Goal: Complete application form: Complete application form

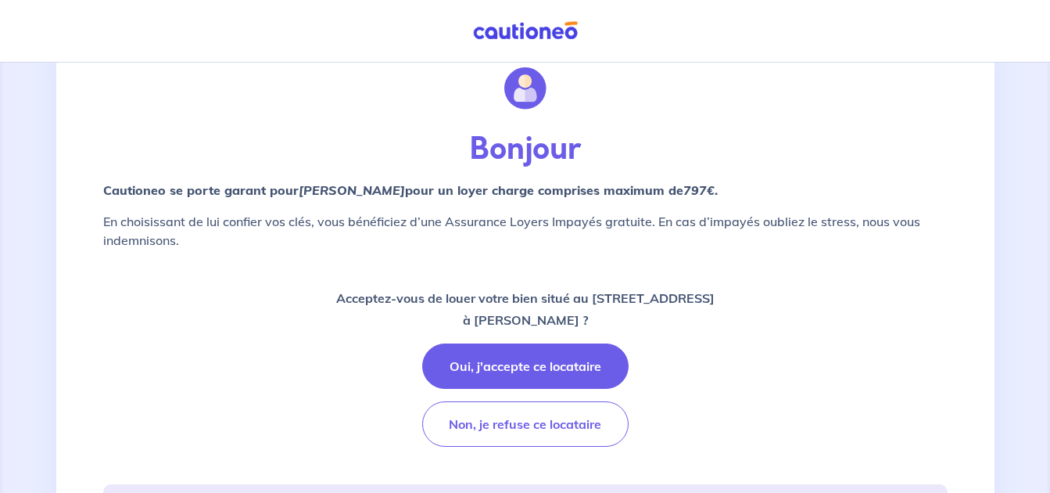
scroll to position [78, 0]
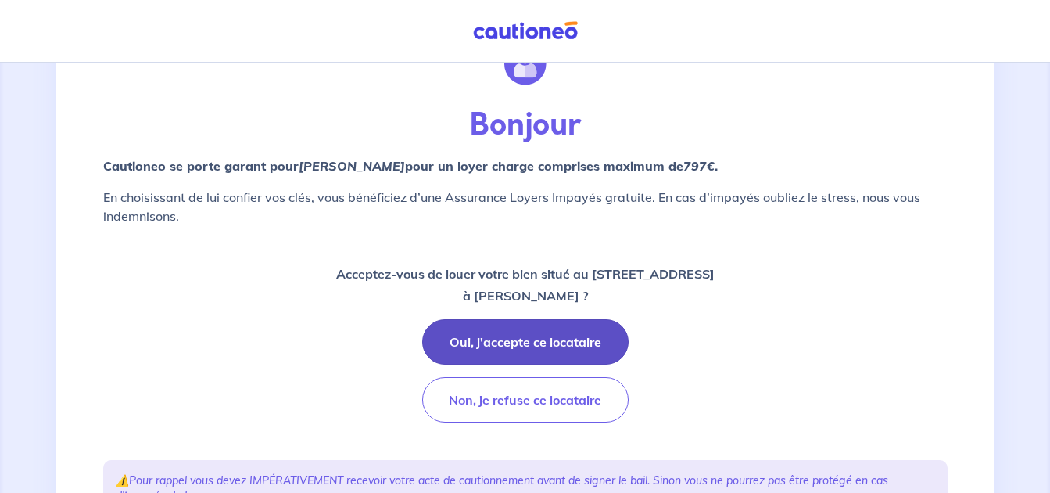
click at [525, 339] on button "Oui, j'accepte ce locataire" at bounding box center [525, 341] width 206 height 45
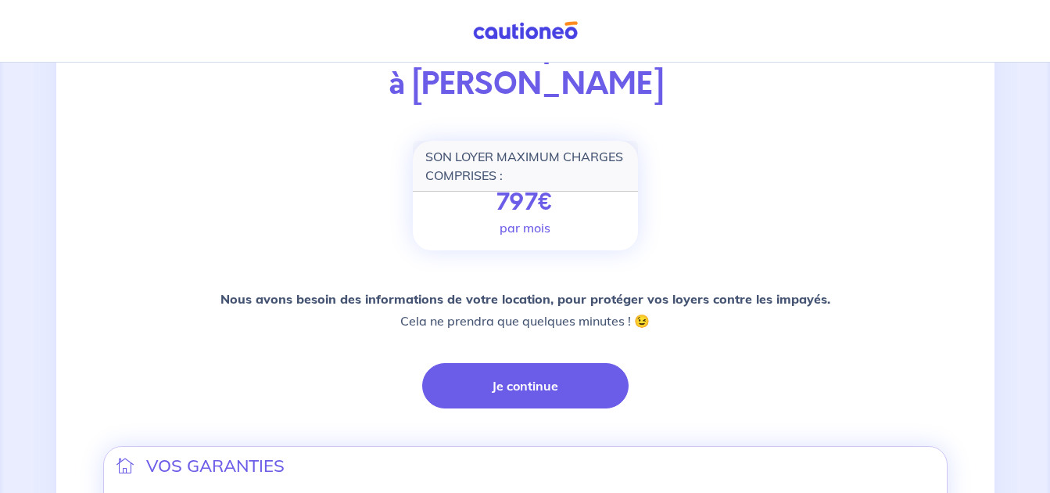
scroll to position [235, 0]
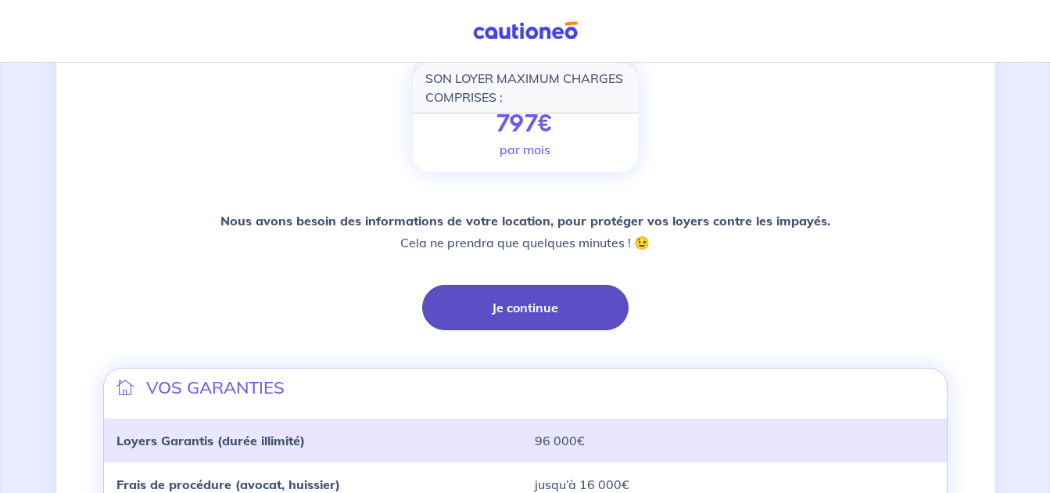
click at [527, 309] on button "Je continue" at bounding box center [525, 307] width 206 height 45
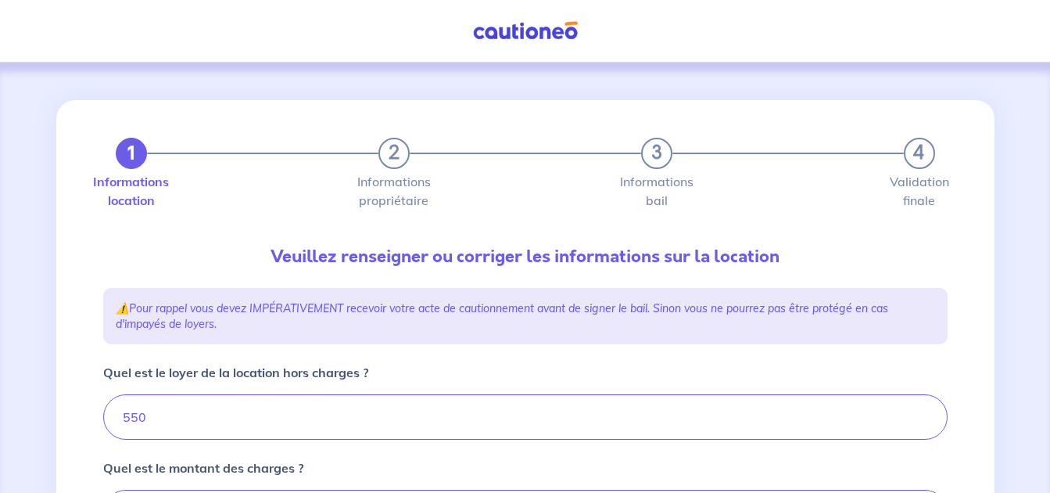
type input "570"
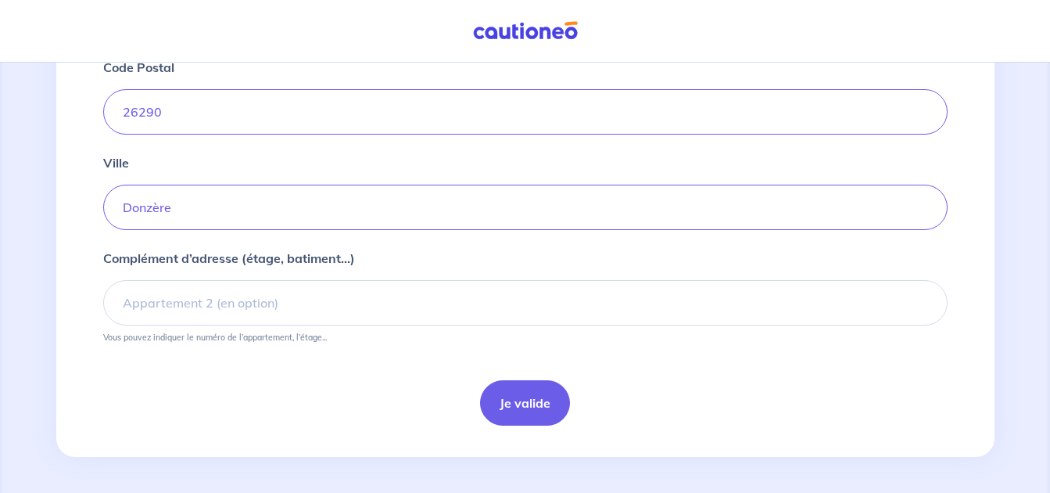
scroll to position [705, 0]
click at [525, 406] on button "Je valide" at bounding box center [525, 400] width 90 height 45
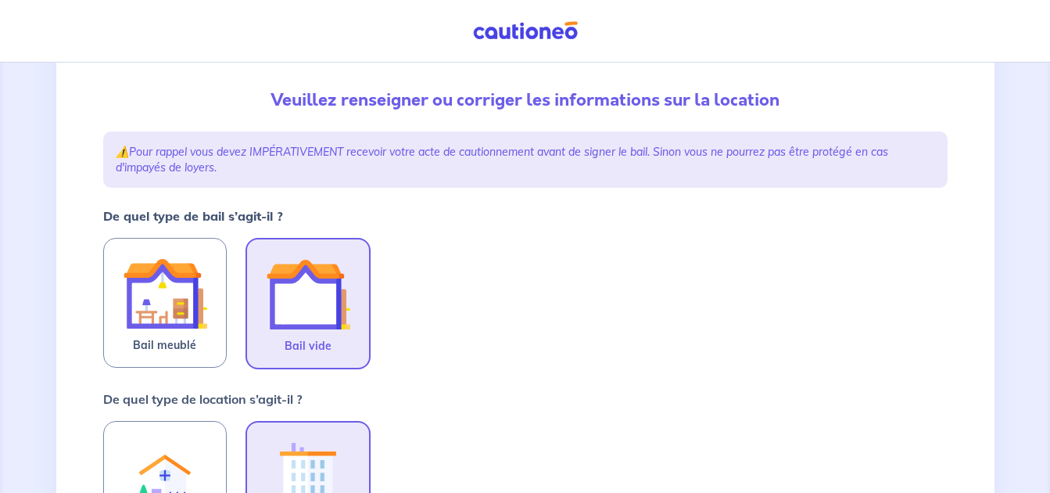
scroll to position [235, 0]
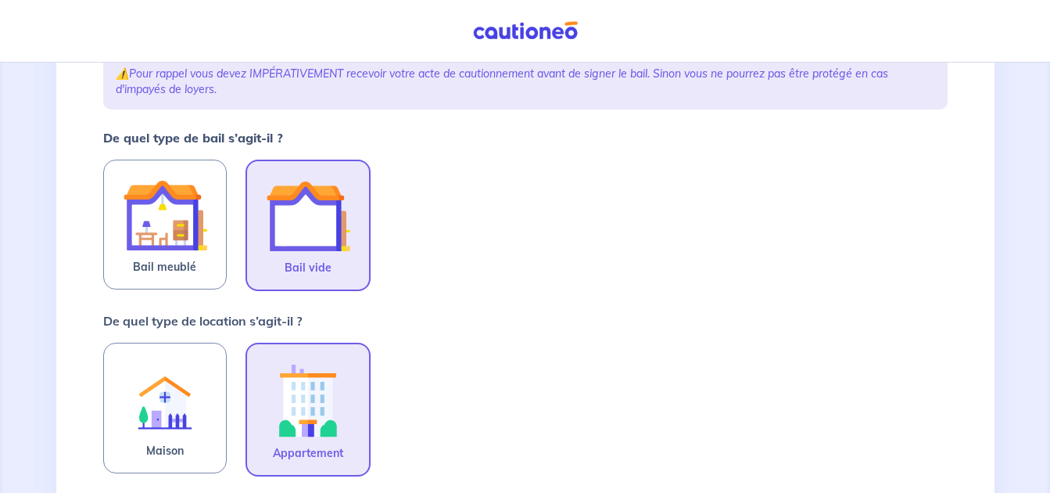
click at [318, 242] on img at bounding box center [308, 216] width 84 height 84
click at [0, 0] on input "Bail vide" at bounding box center [0, 0] width 0 height 0
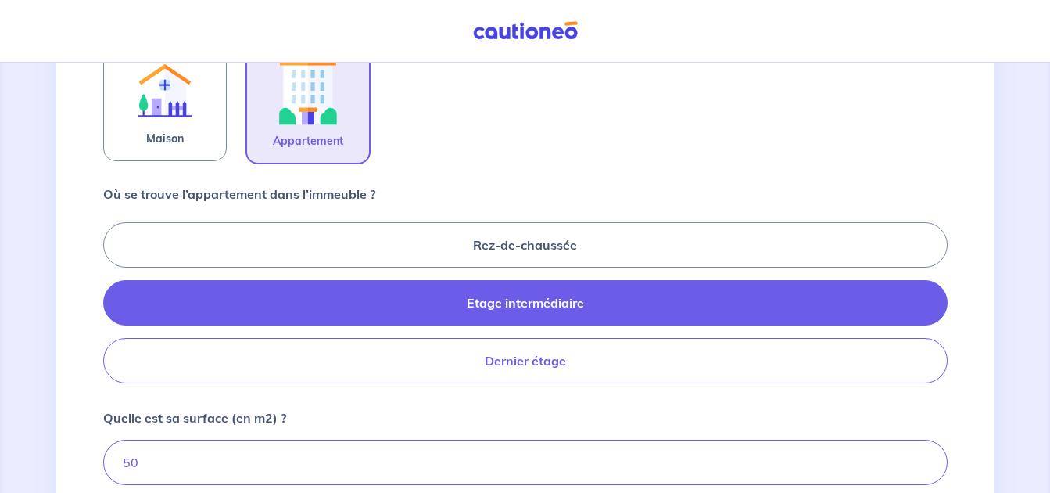
scroll to position [547, 0]
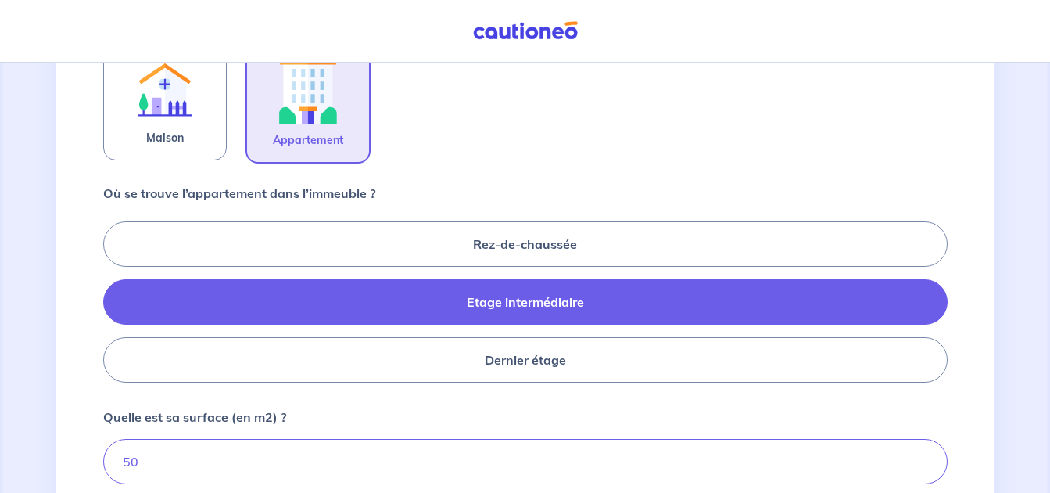
click at [514, 306] on label "Etage intermédiaire" at bounding box center [525, 301] width 845 height 45
click at [113, 306] on input "Etage intermédiaire" at bounding box center [108, 301] width 10 height 10
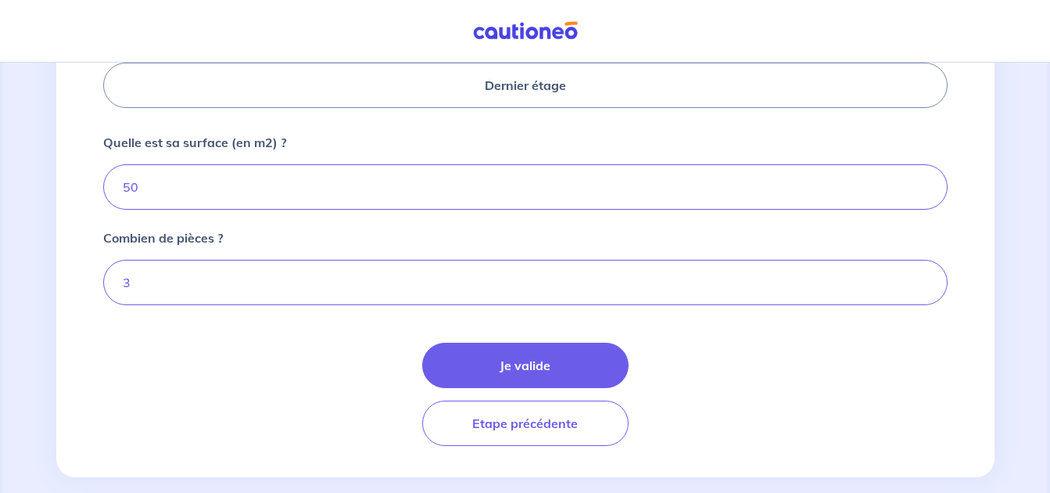
scroll to position [844, 0]
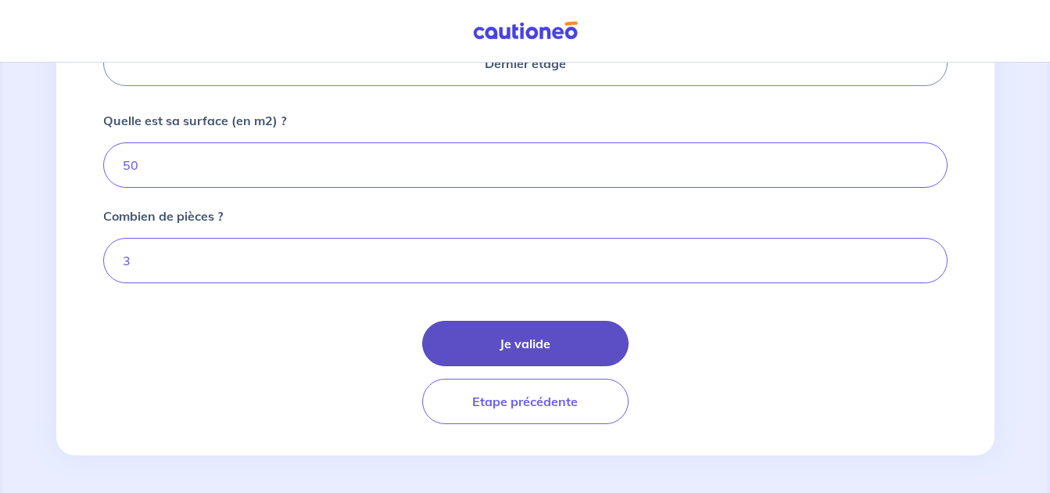
click at [507, 341] on button "Je valide" at bounding box center [525, 343] width 206 height 45
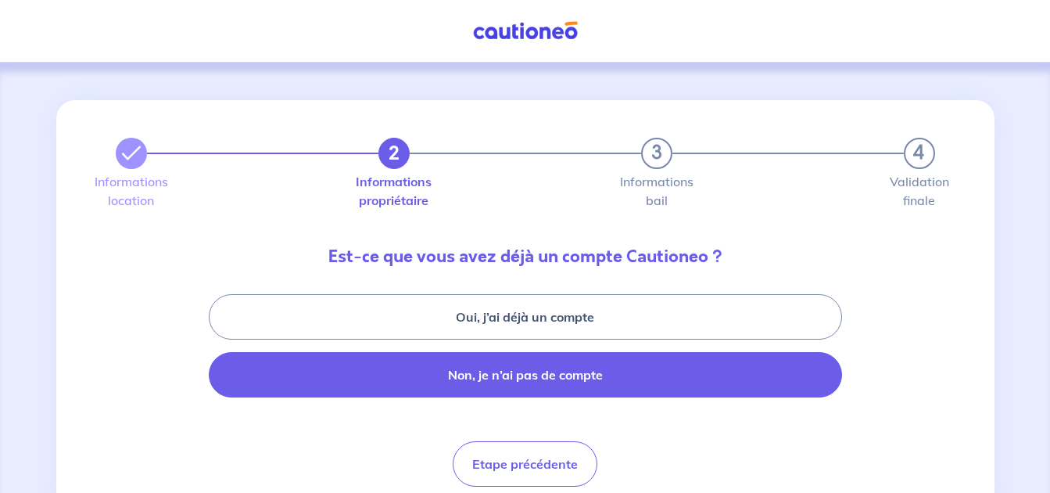
click at [524, 375] on button "Non, je n’ai pas de compte" at bounding box center [525, 374] width 633 height 45
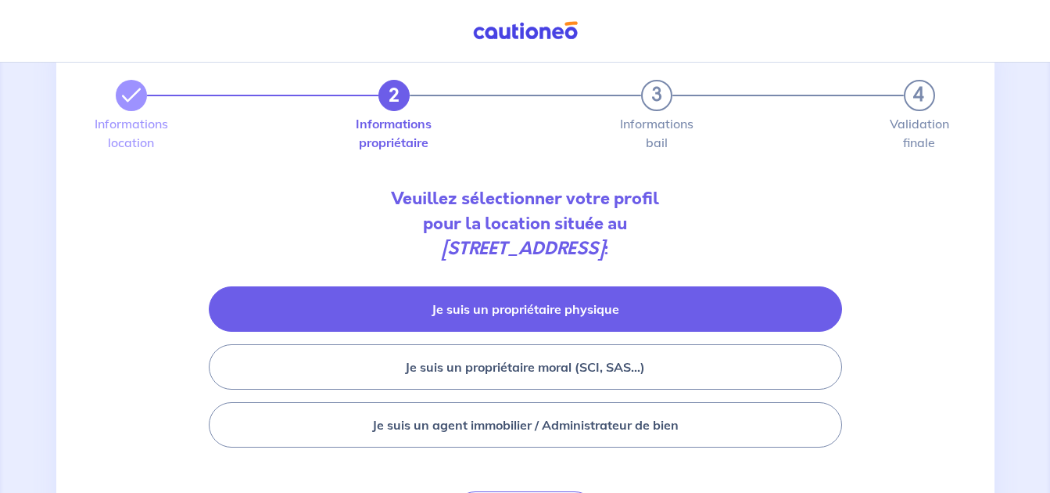
scroll to position [78, 0]
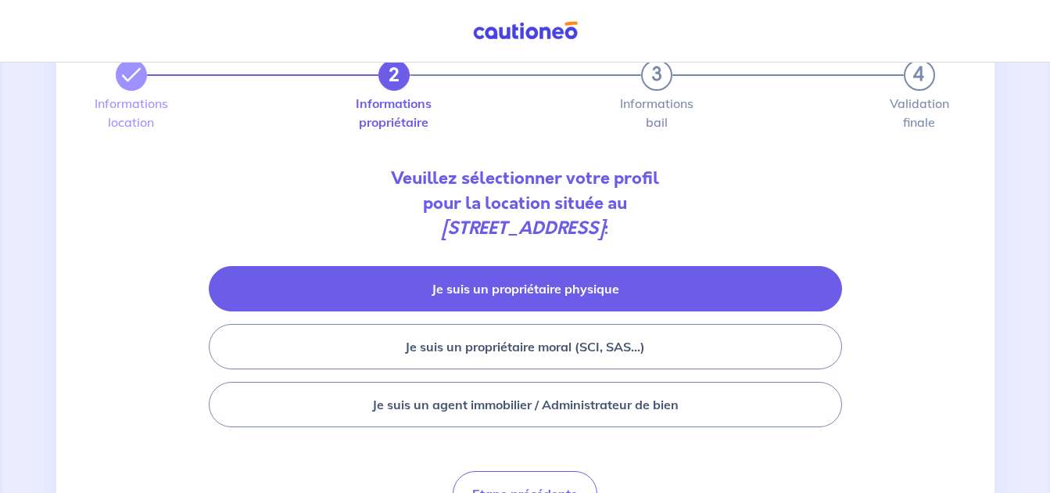
click at [529, 289] on button "Je suis un propriétaire physique" at bounding box center [525, 288] width 633 height 45
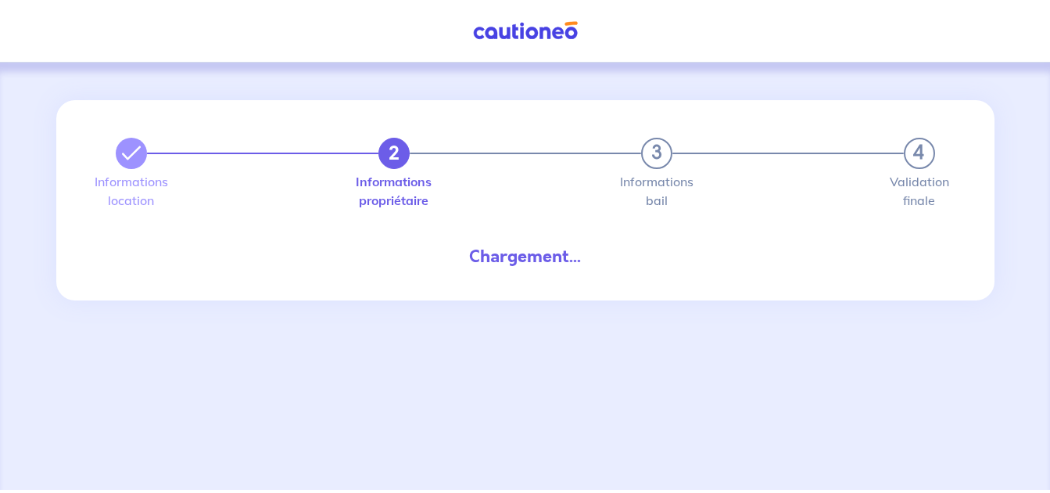
select select "FR"
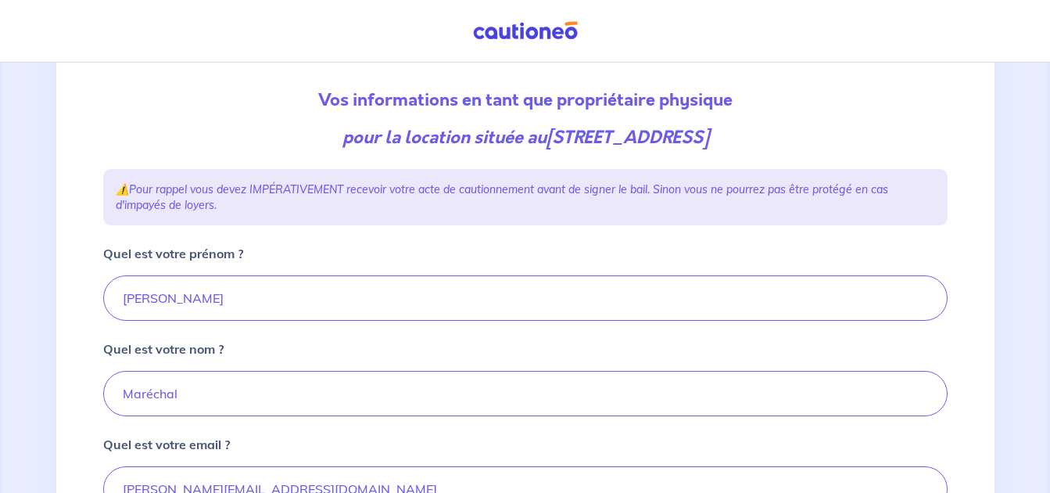
scroll to position [235, 0]
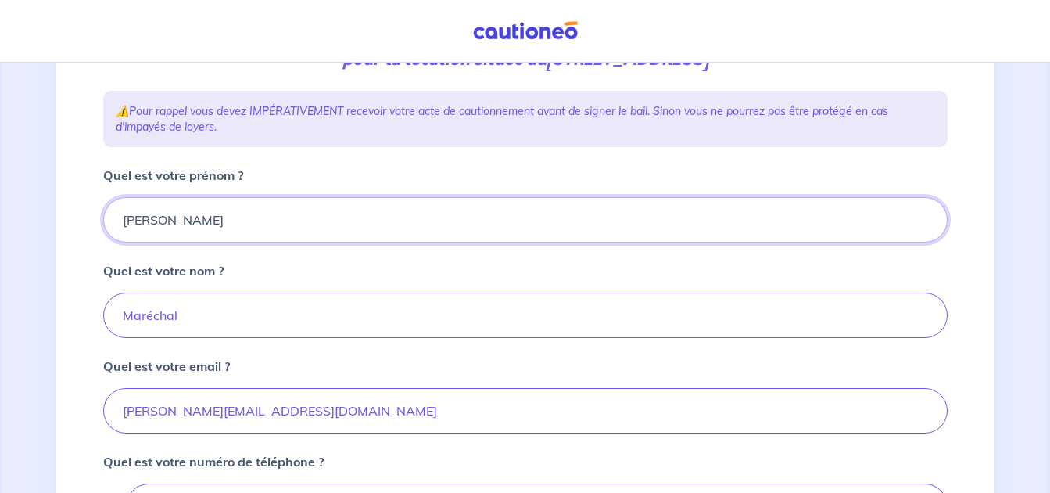
click at [226, 220] on input "Nathalie" at bounding box center [525, 219] width 845 height 45
type input "[PERSON_NAME]"
click at [213, 307] on input "Maréchal" at bounding box center [525, 314] width 845 height 45
type input "M"
type input "GOTTI"
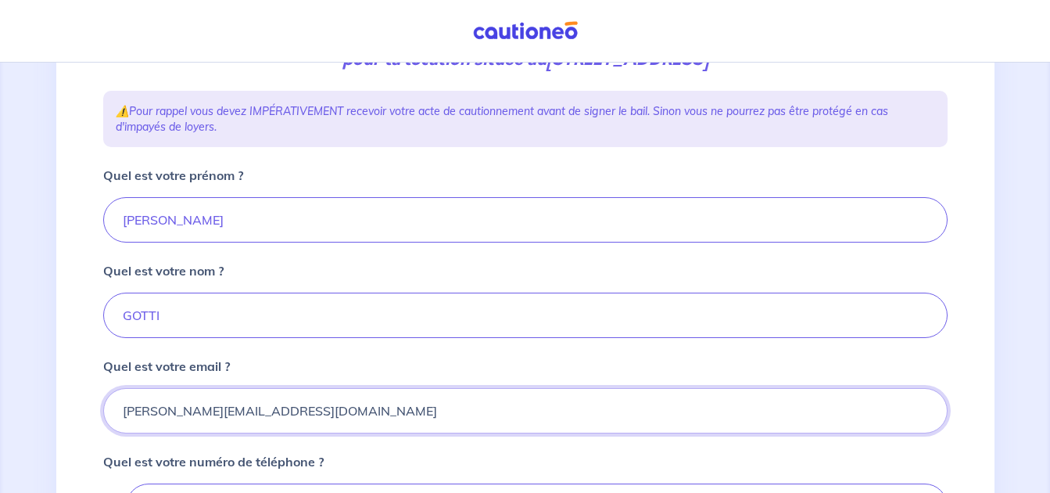
drag, startPoint x: 235, startPoint y: 411, endPoint x: 285, endPoint y: 424, distance: 51.8
click at [235, 411] on input "nathalie@tarriotte-immobilier.com" at bounding box center [525, 410] width 845 height 45
click at [335, 417] on input "nathalie@tarriotte-immobilier.com" at bounding box center [525, 410] width 845 height 45
type input "nadiagatti@aol.com"
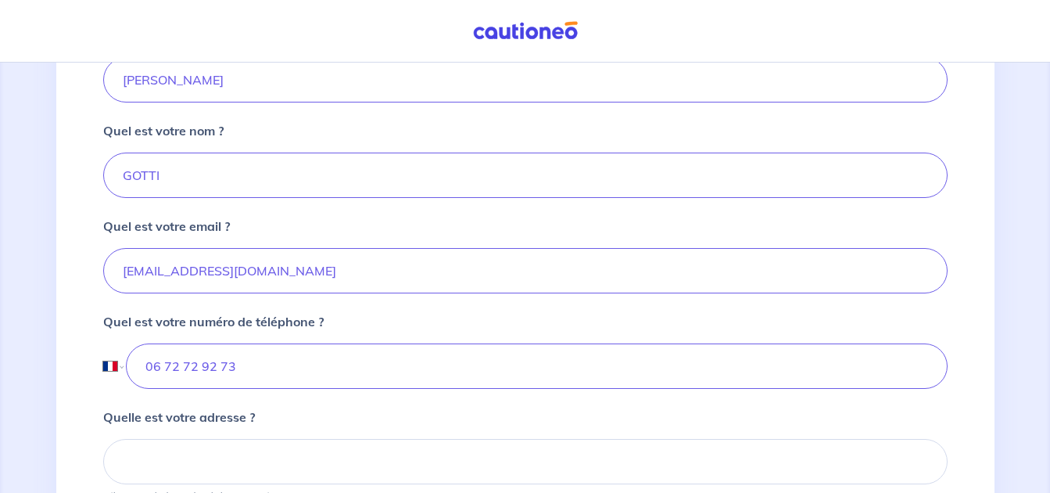
scroll to position [391, 0]
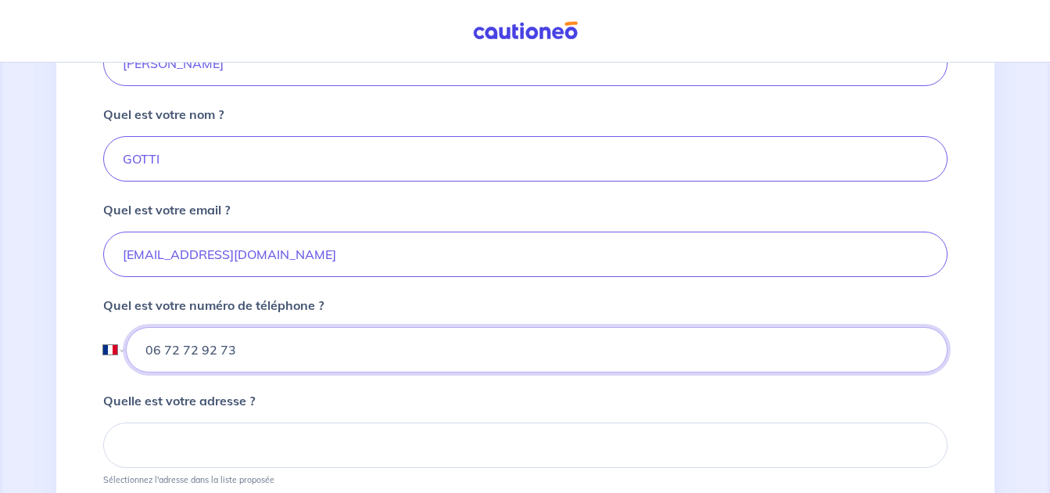
click at [296, 362] on input "06 72 72 92 73" at bounding box center [536, 349] width 821 height 45
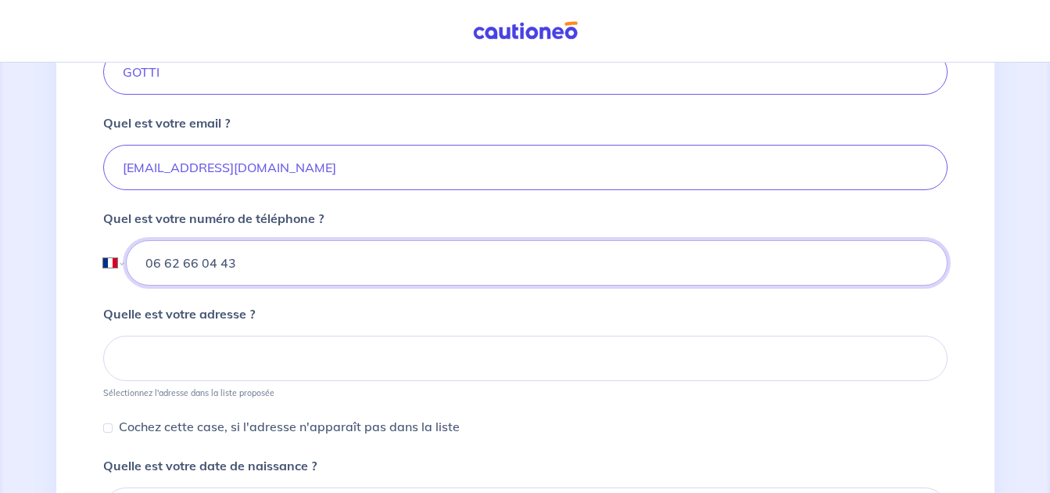
scroll to position [547, 0]
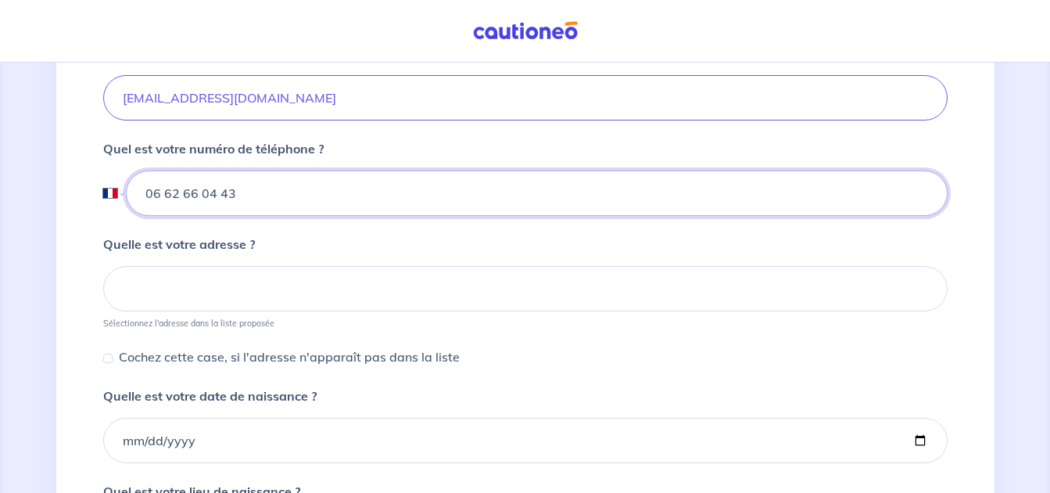
type input "06 62 66 04 43"
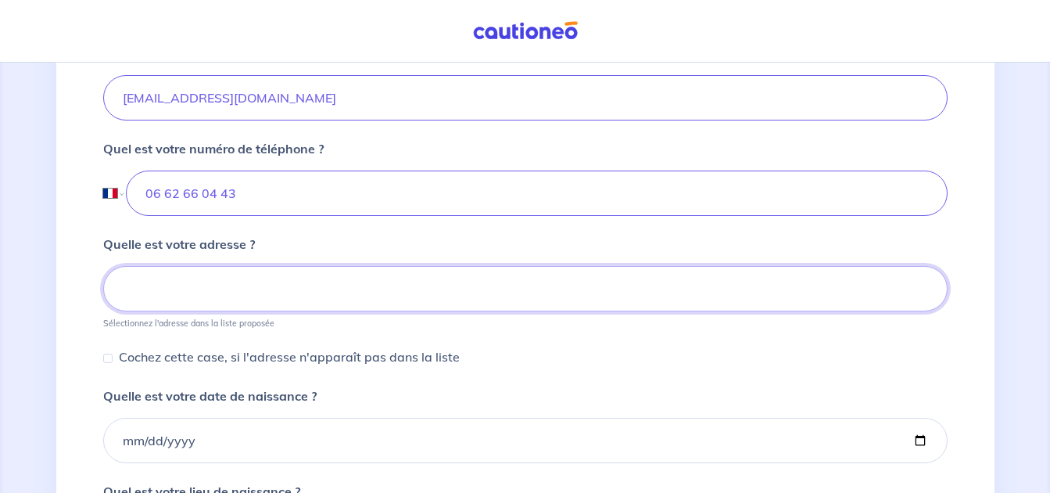
click at [190, 284] on input at bounding box center [525, 288] width 845 height 45
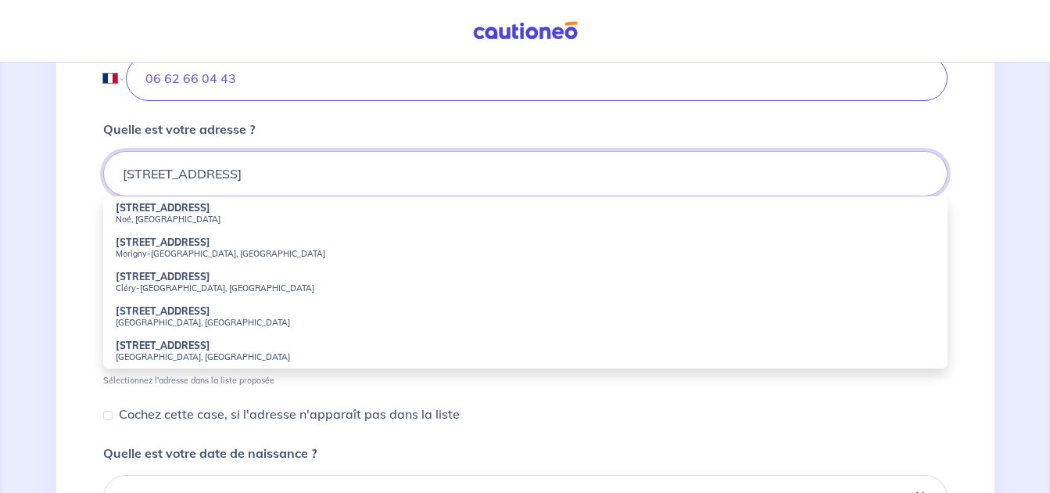
scroll to position [626, 0]
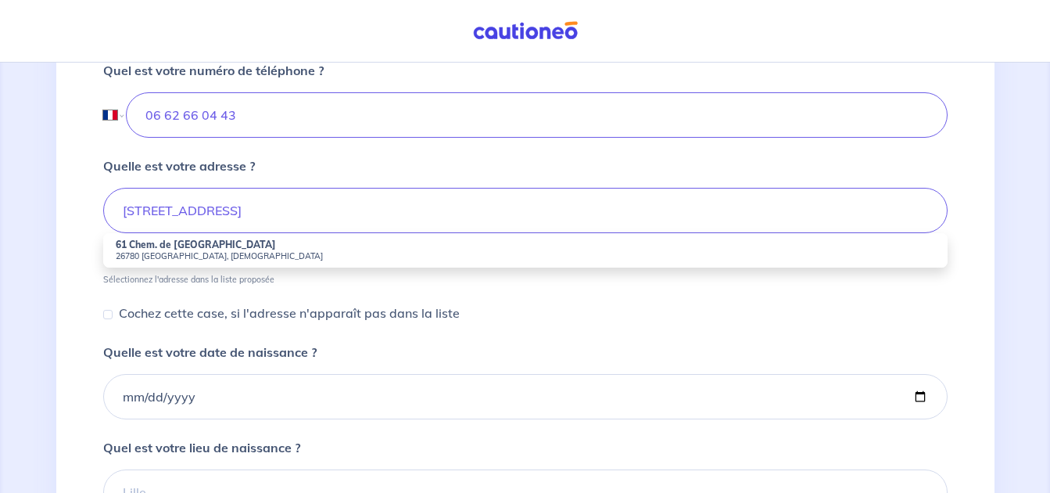
click at [198, 253] on small "26780 Châteauneuf-du-Rhône, France" at bounding box center [525, 255] width 819 height 11
type input "61 Chem. de la Maladrerie, 26780 Châteauneuf-du-Rhône, France"
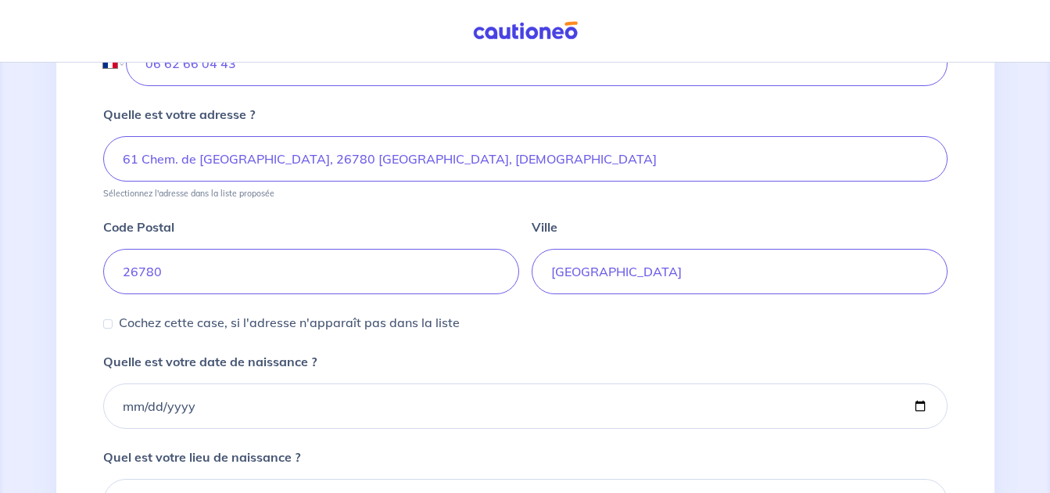
scroll to position [782, 0]
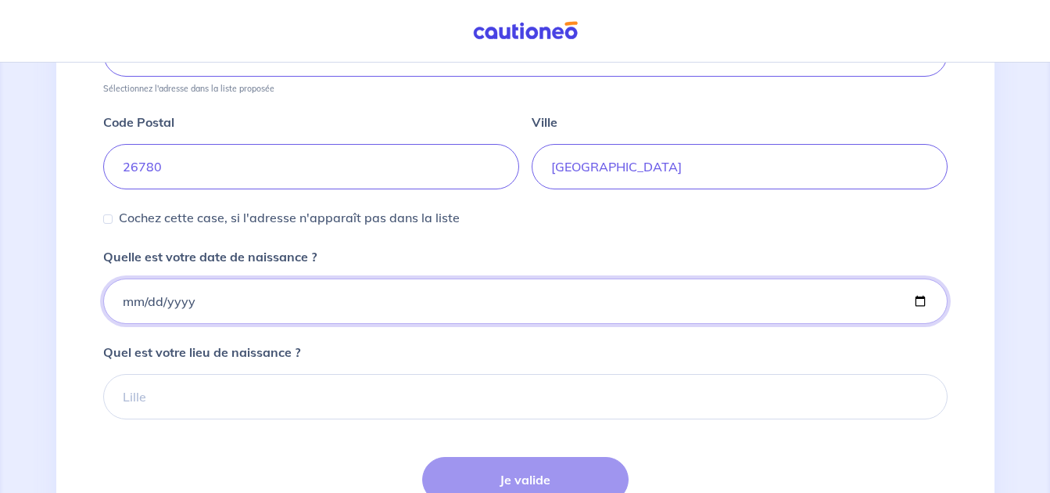
click at [174, 303] on input "Quelle est votre date de naissance ?" at bounding box center [525, 300] width 845 height 45
click at [136, 305] on input "Quelle est votre date de naissance ?" at bounding box center [525, 300] width 845 height 45
click at [121, 300] on input "Quelle est votre date de naissance ?" at bounding box center [525, 300] width 845 height 45
click at [131, 303] on input "Quelle est votre date de naissance ?" at bounding box center [525, 300] width 845 height 45
click at [123, 303] on input "Quelle est votre date de naissance ?" at bounding box center [525, 300] width 845 height 45
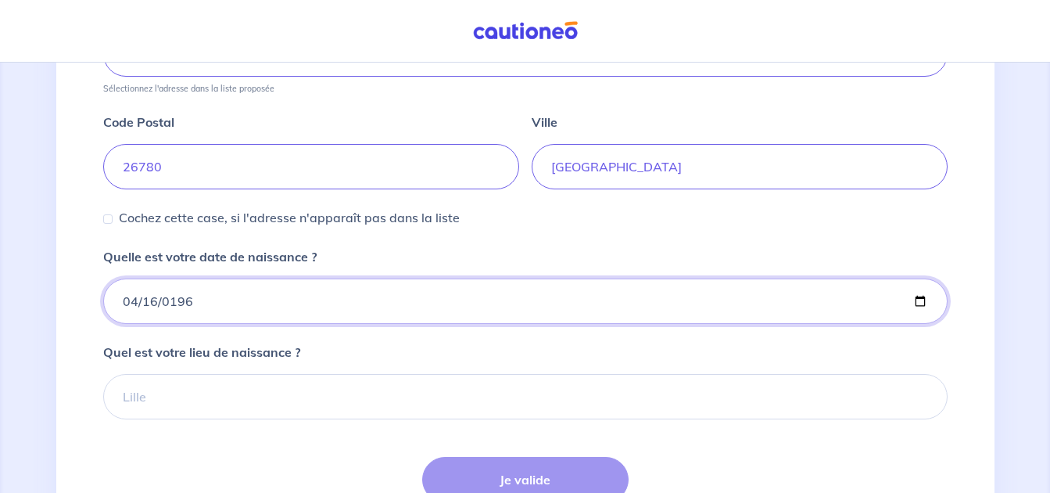
type input "1967-04-16"
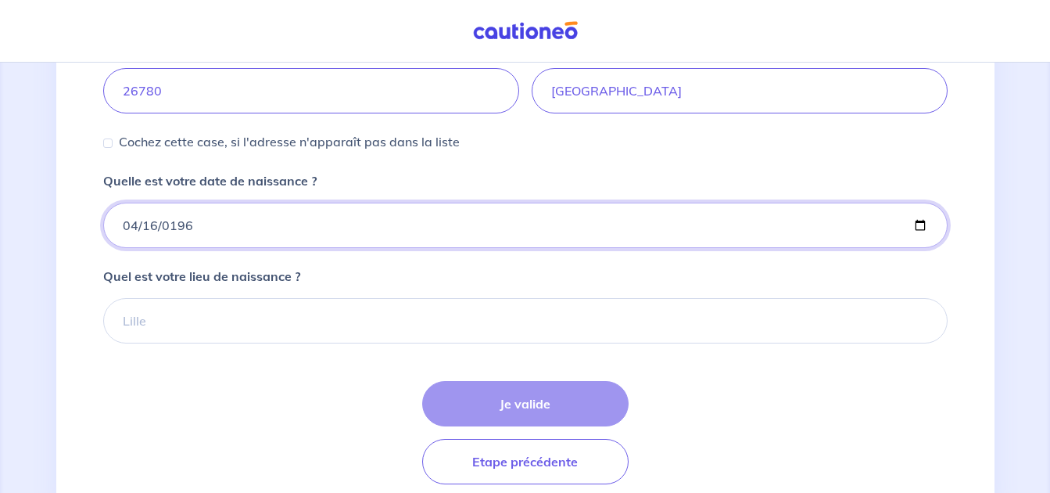
scroll to position [918, 0]
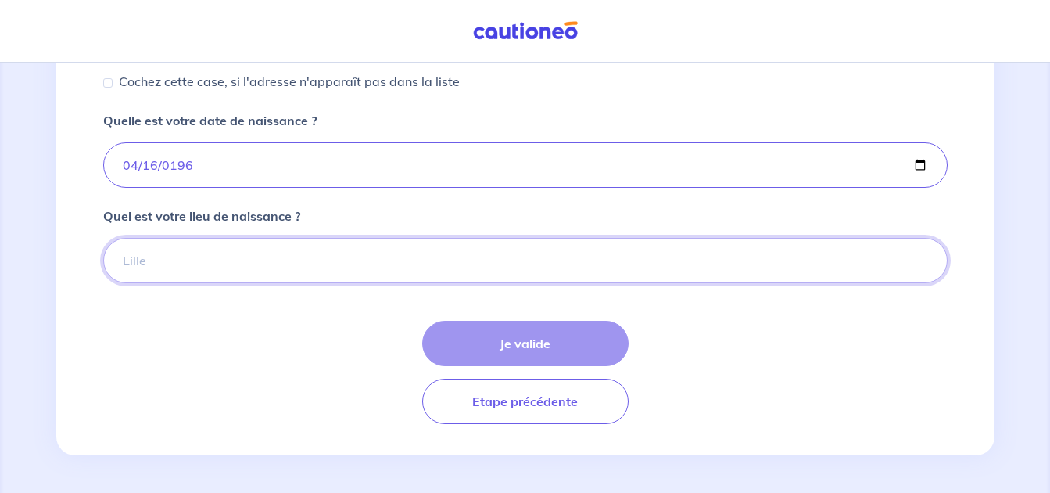
click at [145, 264] on input "Quel est votre lieu de naissance ?" at bounding box center [525, 260] width 845 height 45
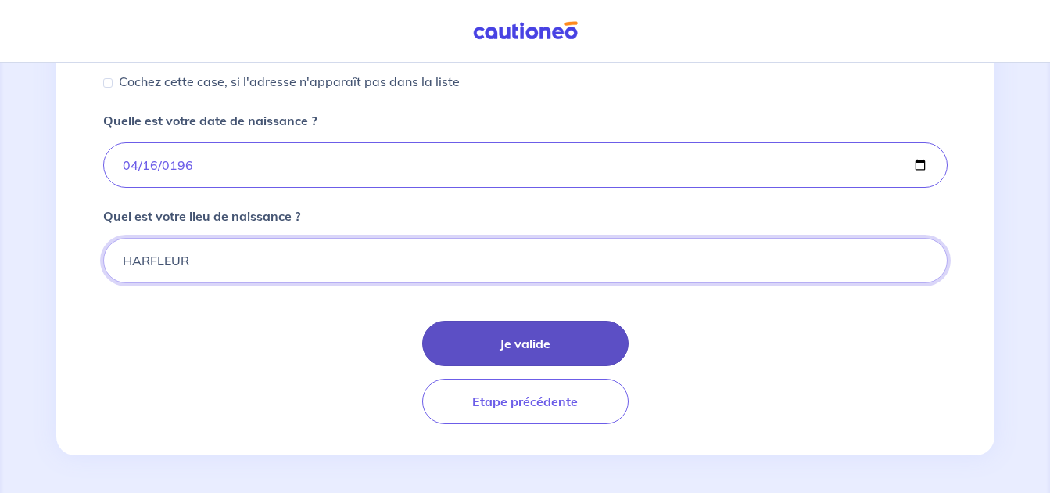
type input "HARFLEUR"
click at [517, 345] on button "Je valide" at bounding box center [525, 343] width 206 height 45
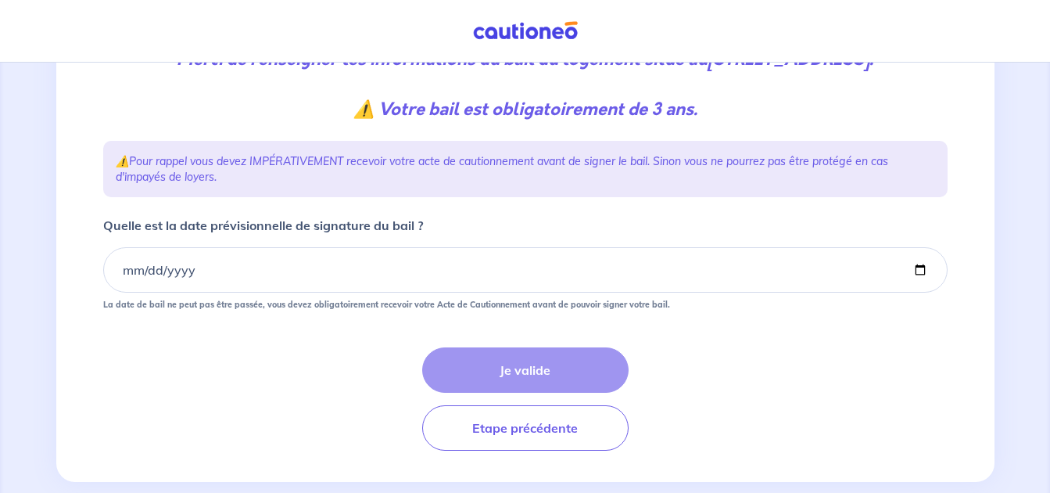
scroll to position [286, 0]
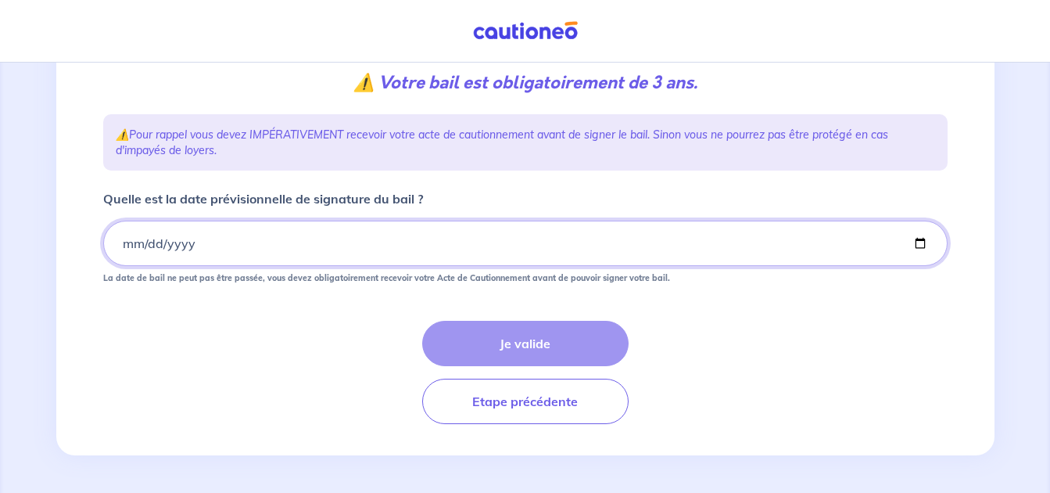
click at [167, 240] on input "Quelle est la date prévisionnelle de signature du bail ?" at bounding box center [525, 243] width 845 height 45
click at [117, 248] on input "Quelle est la date prévisionnelle de signature du bail ?" at bounding box center [525, 243] width 845 height 45
click at [124, 245] on input "Quelle est la date prévisionnelle de signature du bail ?" at bounding box center [525, 243] width 845 height 45
click at [149, 240] on input "Quelle est la date prévisionnelle de signature du bail ?" at bounding box center [525, 243] width 845 height 45
click at [129, 242] on input "Quelle est la date prévisionnelle de signature du bail ?" at bounding box center [525, 243] width 845 height 45
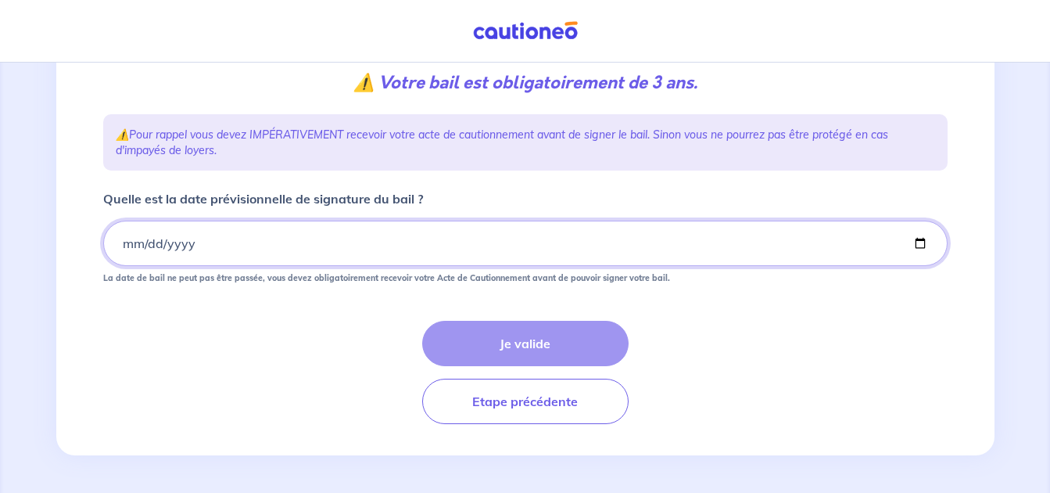
click at [123, 243] on input "Quelle est la date prévisionnelle de signature du bail ?" at bounding box center [525, 243] width 845 height 45
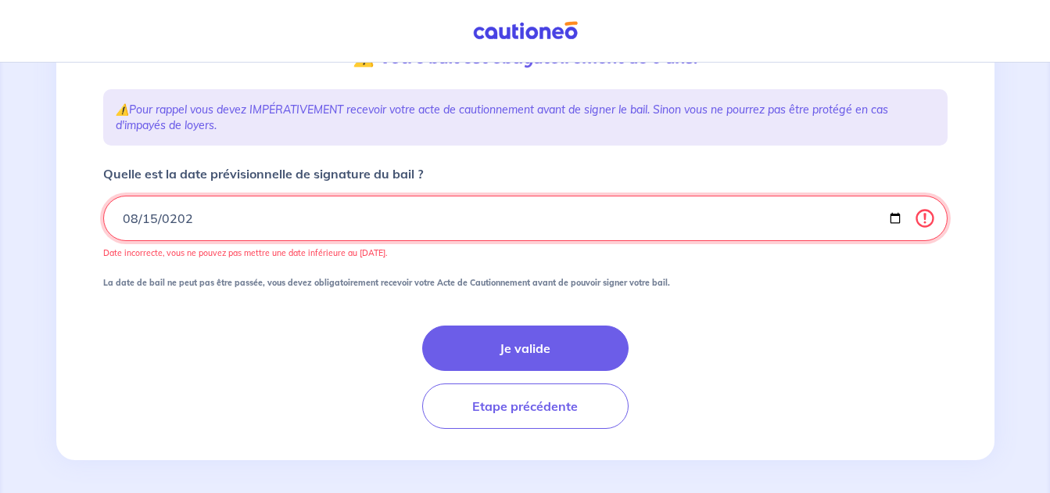
type input "0256-08-15"
type input "2025-08-15"
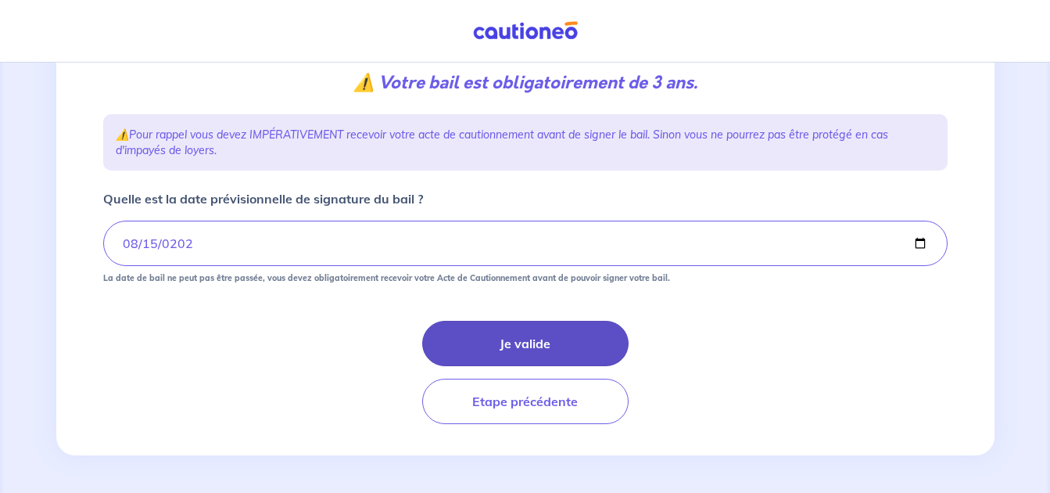
click at [521, 346] on button "Je valide" at bounding box center [525, 343] width 206 height 45
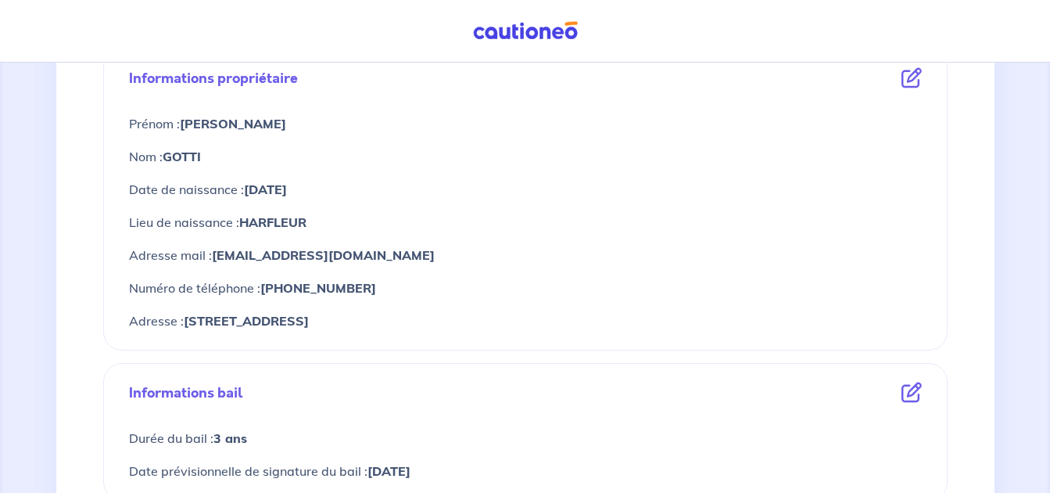
scroll to position [626, 0]
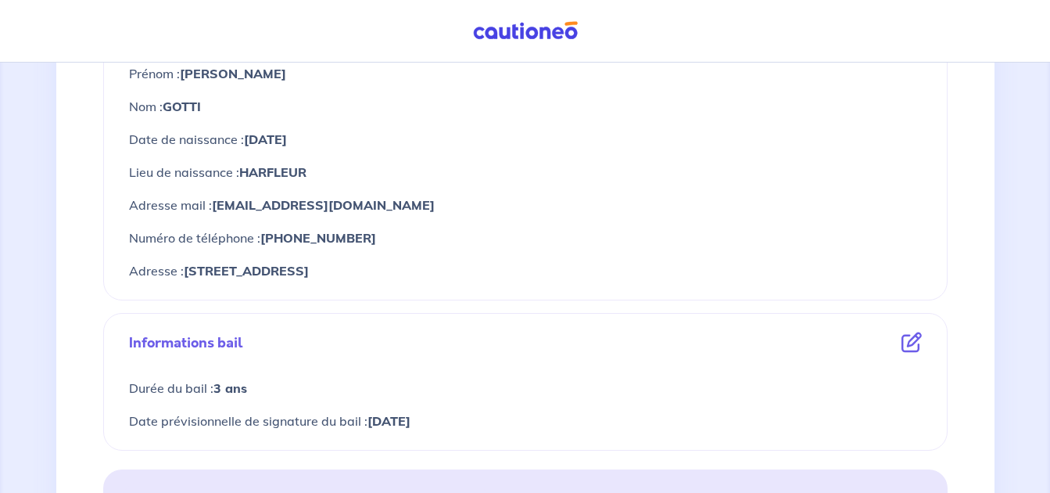
click at [261, 203] on strong "nadiagatti@aol.com" at bounding box center [323, 205] width 223 height 16
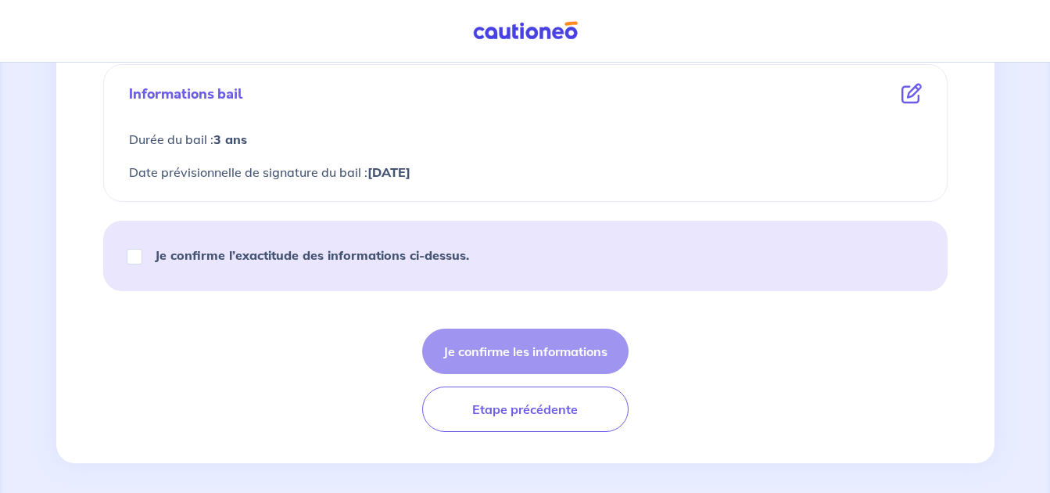
scroll to position [882, 0]
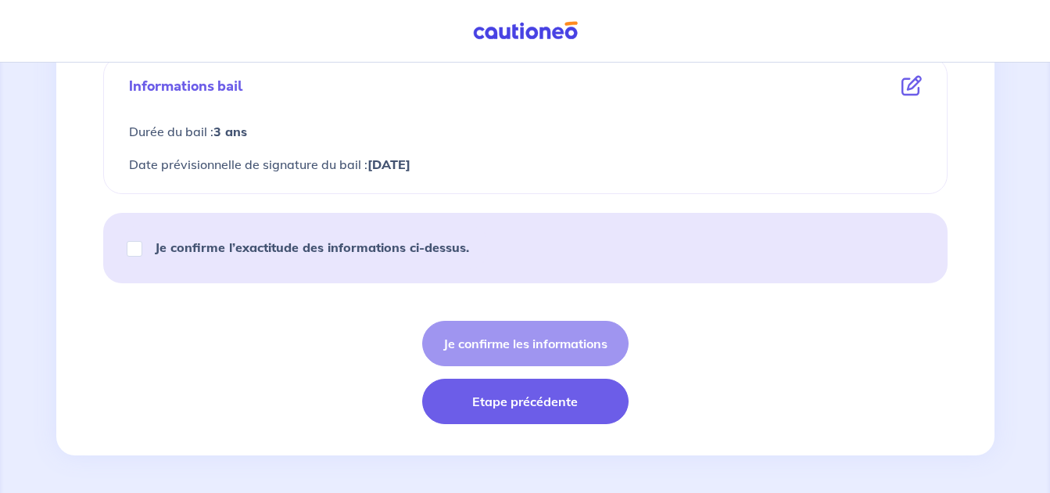
click at [460, 397] on button "Etape précédente" at bounding box center [525, 400] width 206 height 45
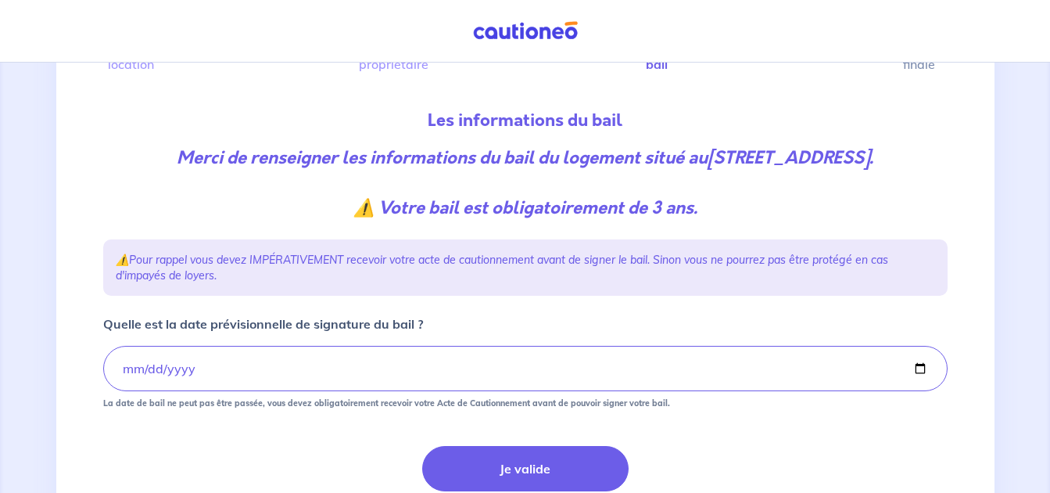
scroll to position [286, 0]
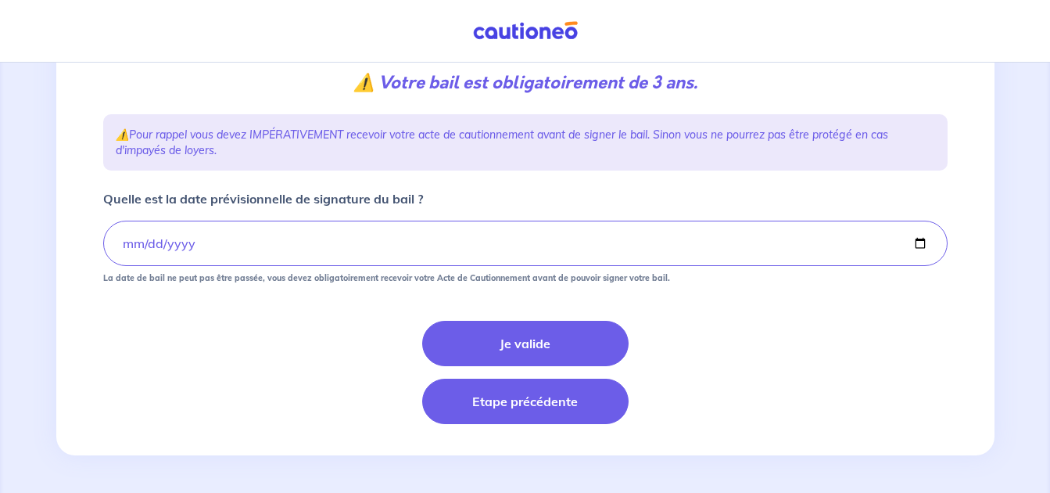
click at [486, 395] on button "Etape précédente" at bounding box center [525, 400] width 206 height 45
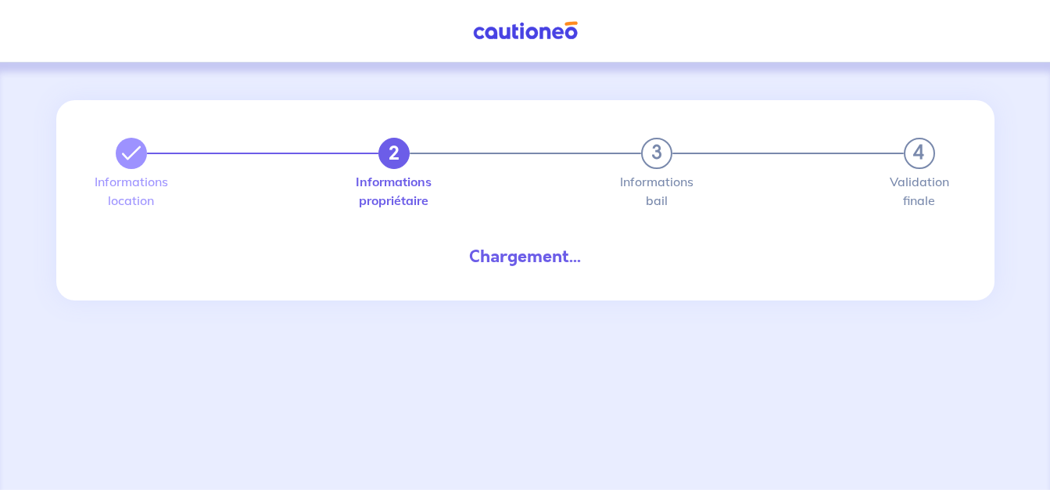
select select "FR"
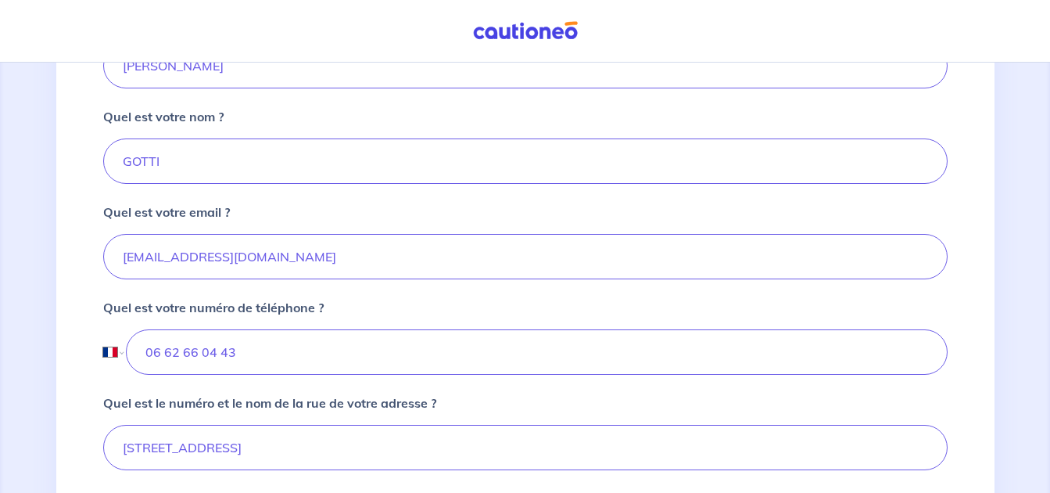
scroll to position [391, 0]
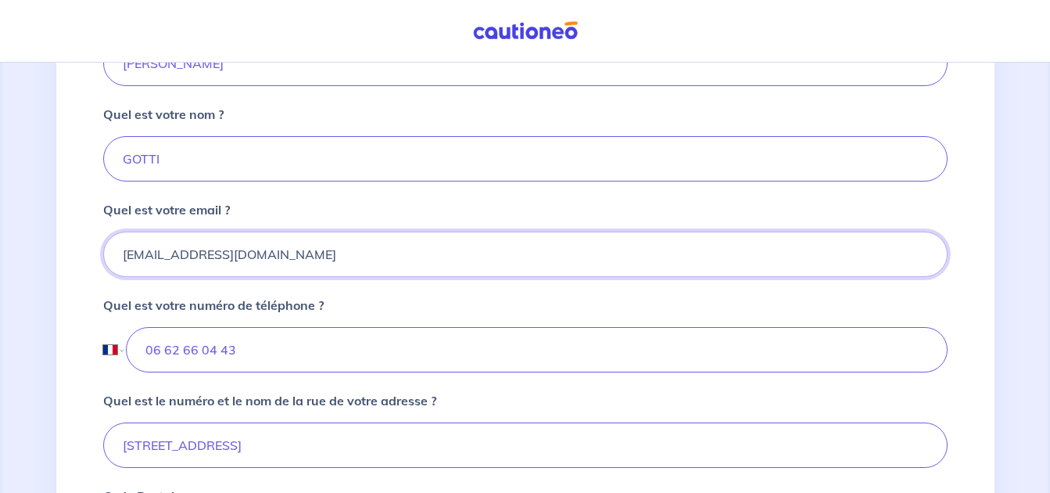
click at [167, 253] on input "nadiagatti@aol.com" at bounding box center [525, 253] width 845 height 45
click at [168, 254] on input "nadiagatti@aol.com" at bounding box center [525, 253] width 845 height 45
click at [170, 253] on input "nadiagatti@aol.com" at bounding box center [525, 253] width 845 height 45
type input "nadiagotti@aol.com"
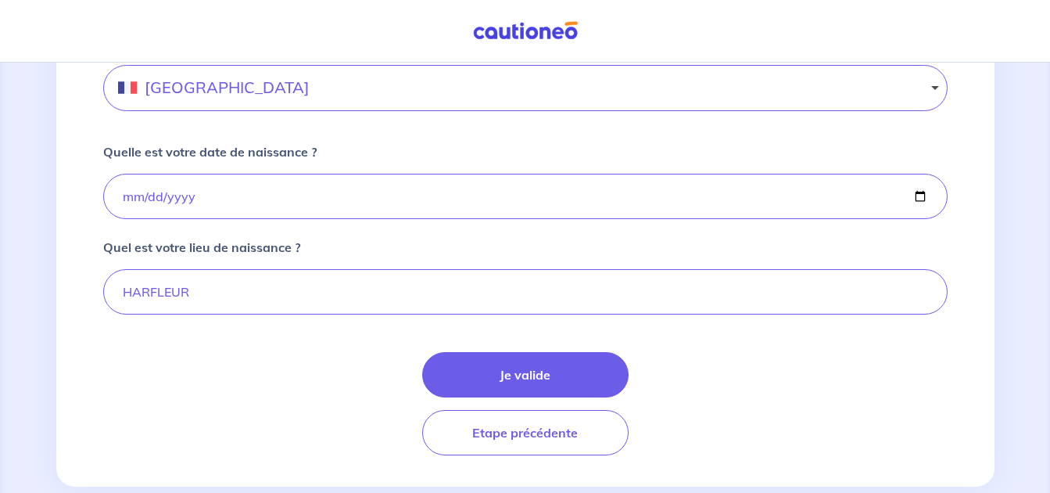
scroll to position [1066, 0]
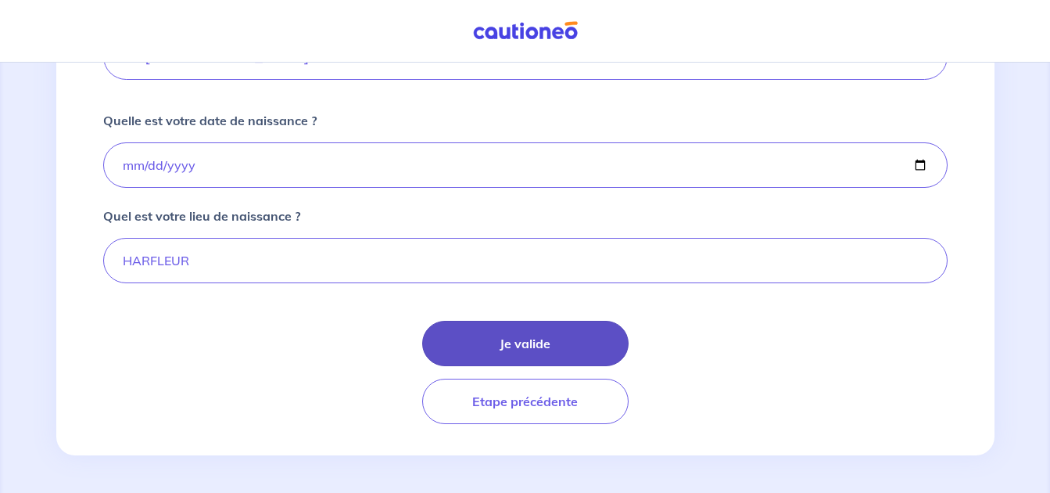
click at [479, 342] on button "Je valide" at bounding box center [525, 343] width 206 height 45
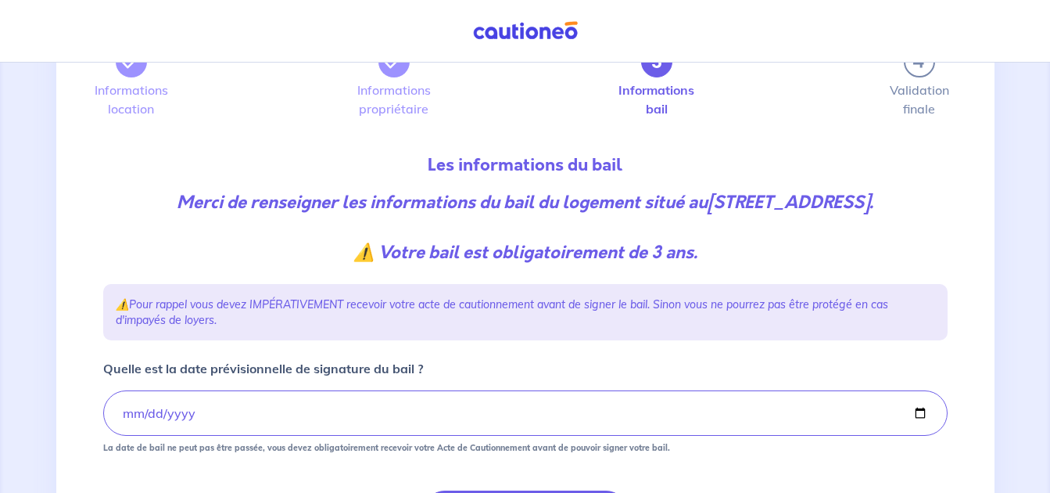
scroll to position [286, 0]
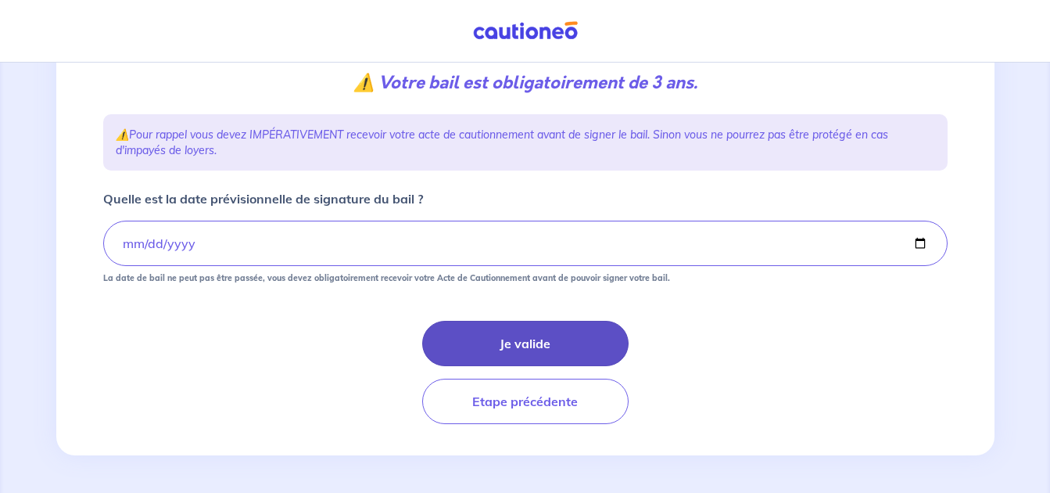
click at [524, 350] on button "Je valide" at bounding box center [525, 343] width 206 height 45
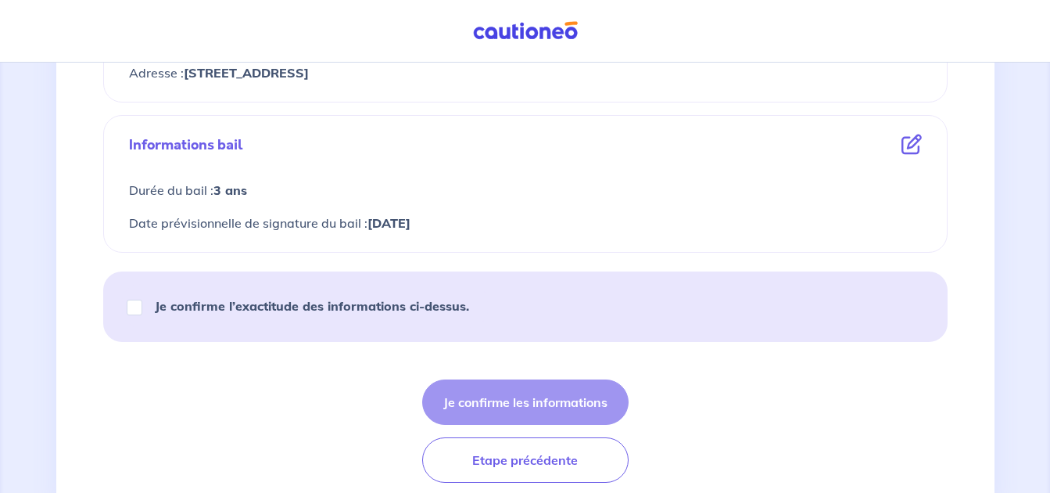
scroll to position [860, 0]
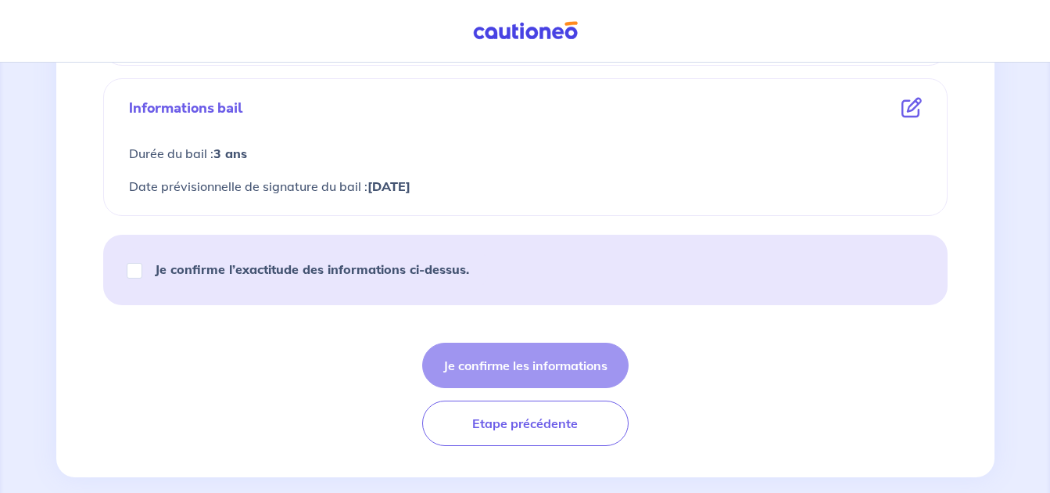
click at [534, 371] on div "Je confirme les informations Etape précédente" at bounding box center [525, 393] width 845 height 103
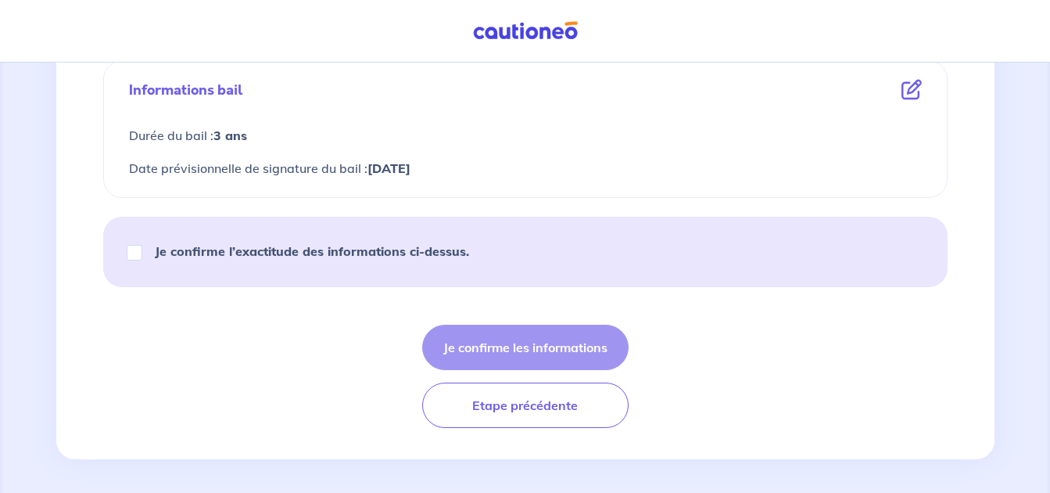
scroll to position [882, 0]
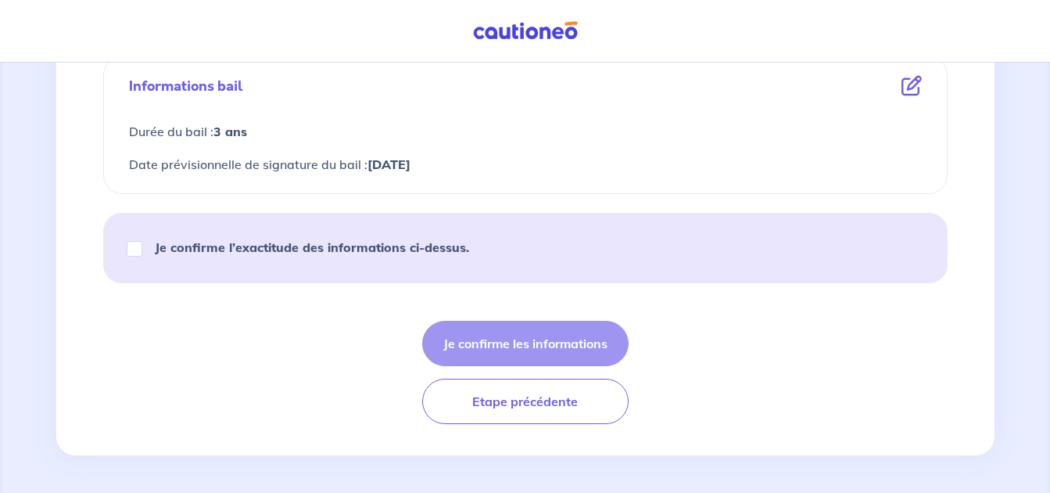
click at [515, 346] on div "Je confirme les informations Etape précédente" at bounding box center [525, 372] width 845 height 103
click at [579, 334] on div "Je confirme les informations Etape précédente" at bounding box center [525, 372] width 845 height 103
click at [558, 339] on div "Je confirme les informations Etape précédente" at bounding box center [525, 372] width 845 height 103
click at [558, 338] on div "Je confirme les informations Etape précédente" at bounding box center [525, 372] width 845 height 103
click at [381, 253] on strong "Je confirme l’exactitude des informations ci-dessus." at bounding box center [312, 247] width 314 height 16
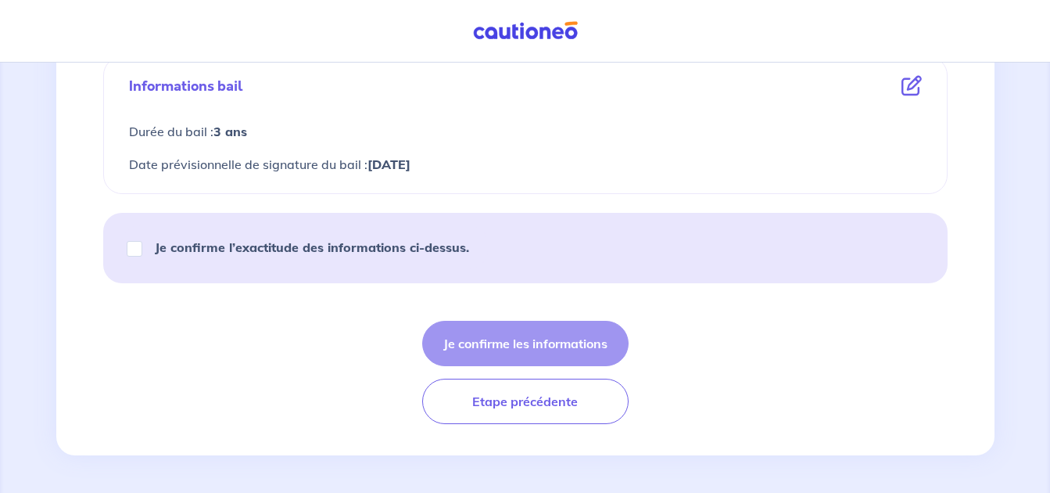
click at [142, 253] on input "Je confirme l’exactitude des informations ci-dessus." at bounding box center [135, 249] width 16 height 16
checkbox input "true"
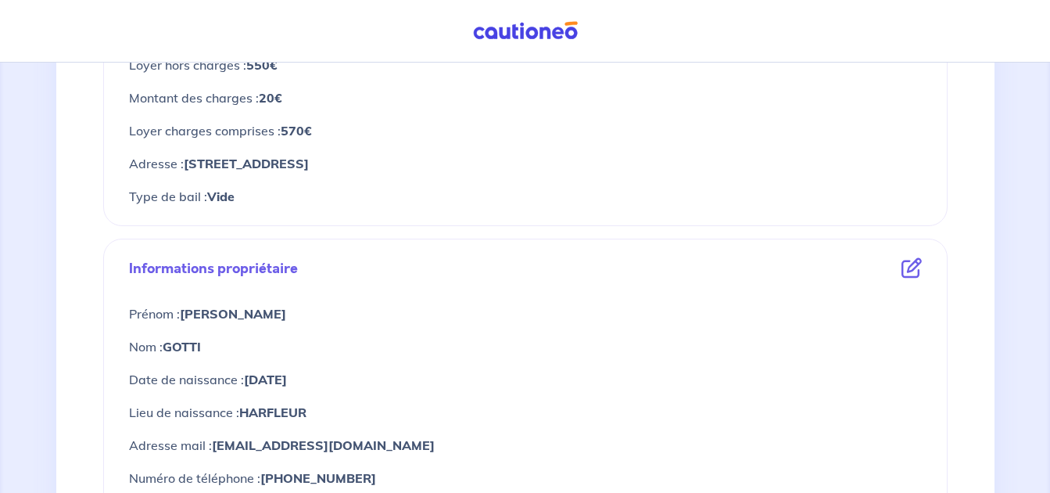
scroll to position [413, 0]
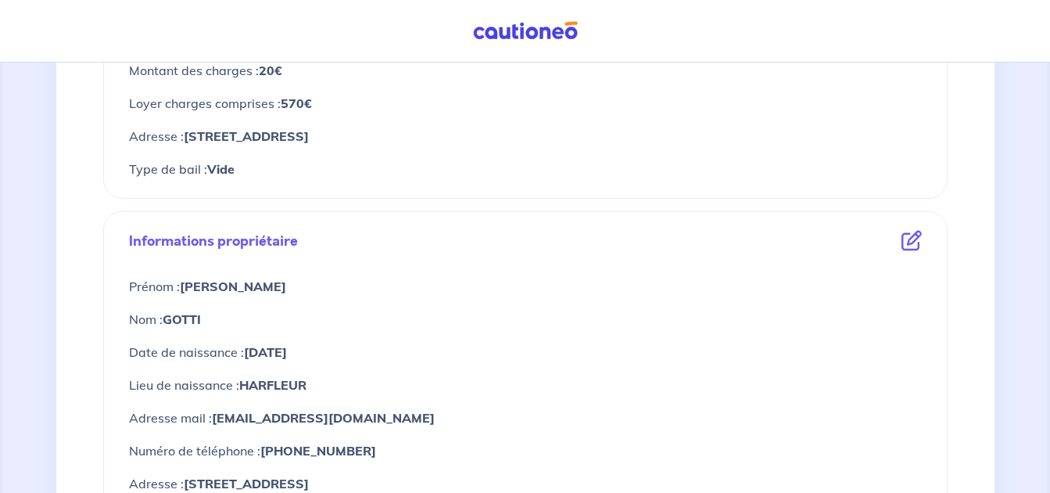
click at [907, 235] on icon at bounding box center [912, 241] width 20 height 20
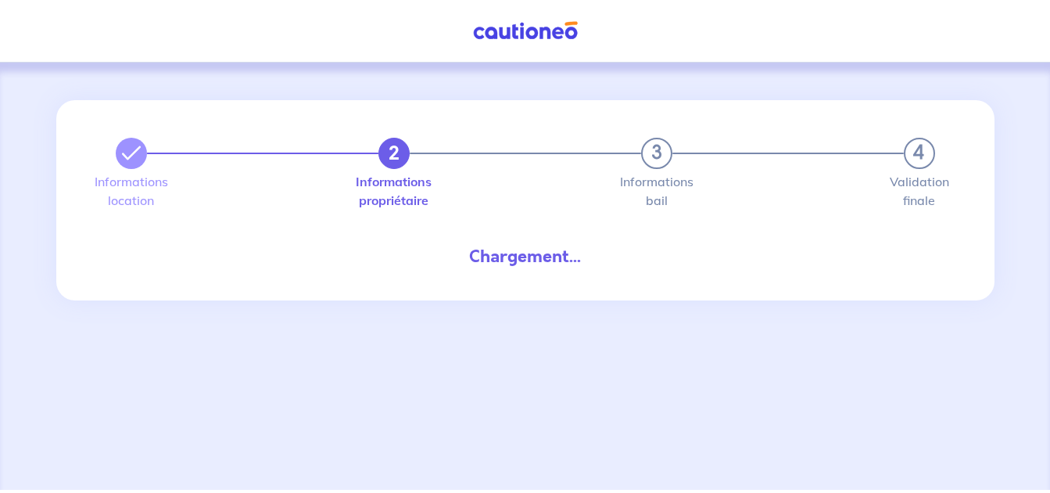
select select "FR"
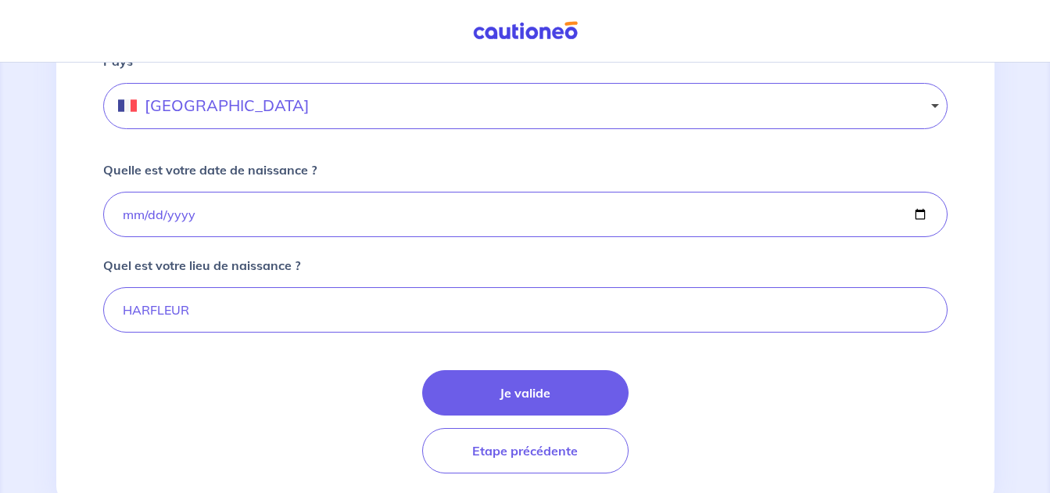
scroll to position [1066, 0]
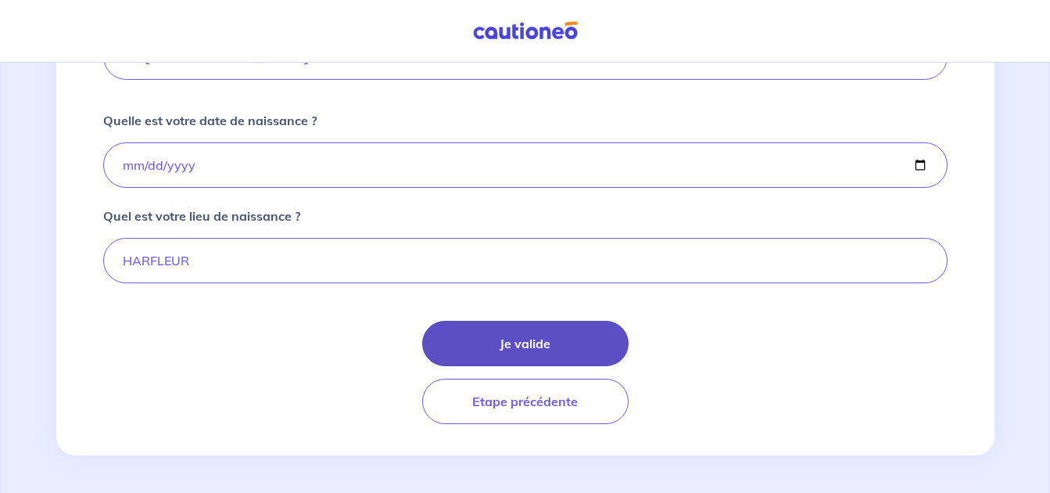
click at [511, 344] on button "Je valide" at bounding box center [525, 343] width 206 height 45
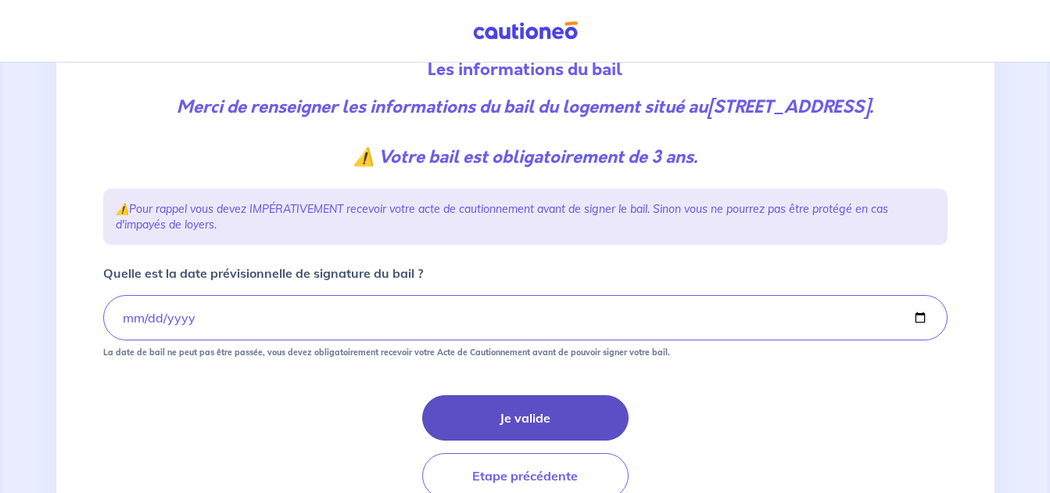
scroll to position [286, 0]
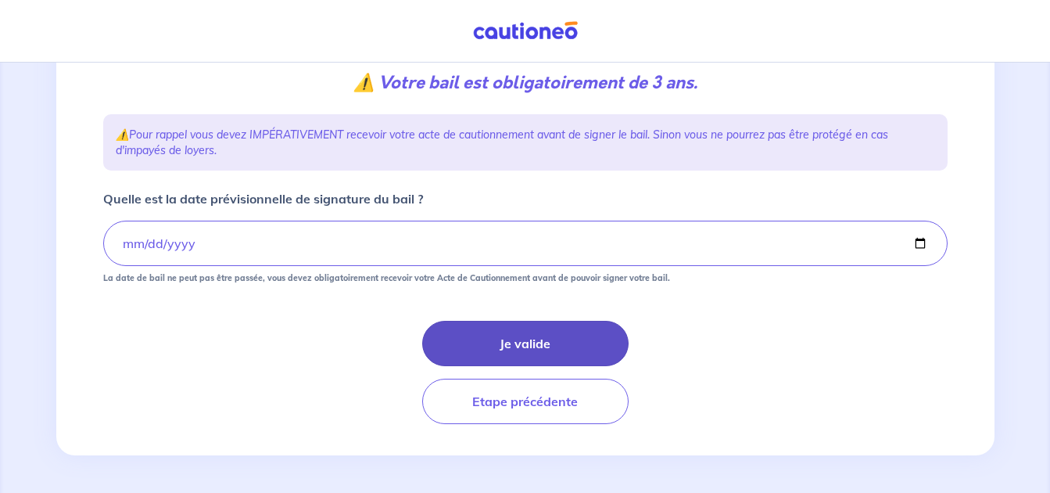
click at [514, 341] on button "Je valide" at bounding box center [525, 343] width 206 height 45
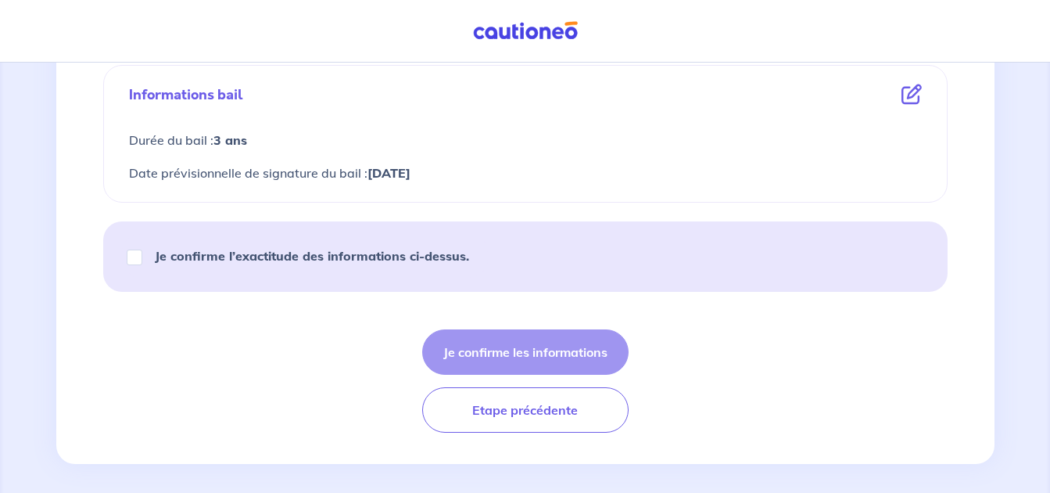
scroll to position [882, 0]
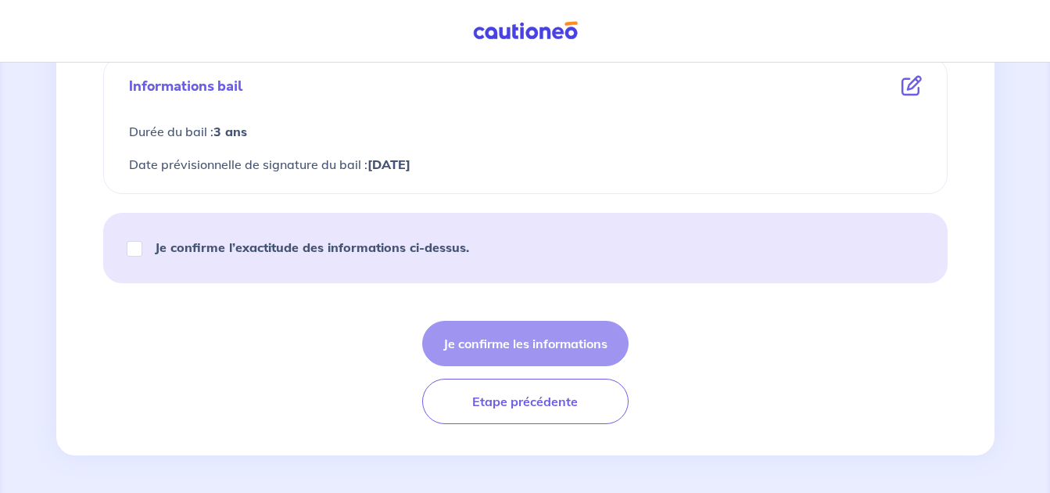
click at [511, 342] on div "Je confirme les informations Etape précédente" at bounding box center [525, 372] width 845 height 103
click at [518, 338] on div "Je confirme les informations Etape précédente" at bounding box center [525, 372] width 845 height 103
click at [490, 350] on div "Je confirme les informations Etape précédente" at bounding box center [525, 372] width 845 height 103
drag, startPoint x: 490, startPoint y: 350, endPoint x: 454, endPoint y: 335, distance: 39.9
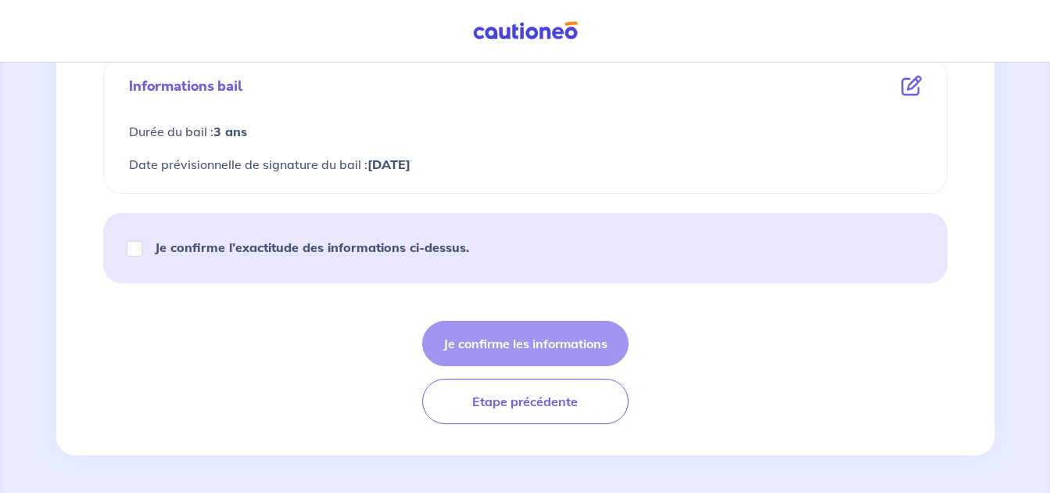
click at [454, 335] on div "Je confirme les informations Etape précédente" at bounding box center [525, 372] width 845 height 103
drag, startPoint x: 454, startPoint y: 335, endPoint x: 572, endPoint y: 346, distance: 118.6
click at [572, 346] on div "Je confirme les informations Etape précédente" at bounding box center [525, 372] width 845 height 103
click at [519, 336] on div "Je confirme les informations Etape précédente" at bounding box center [525, 372] width 845 height 103
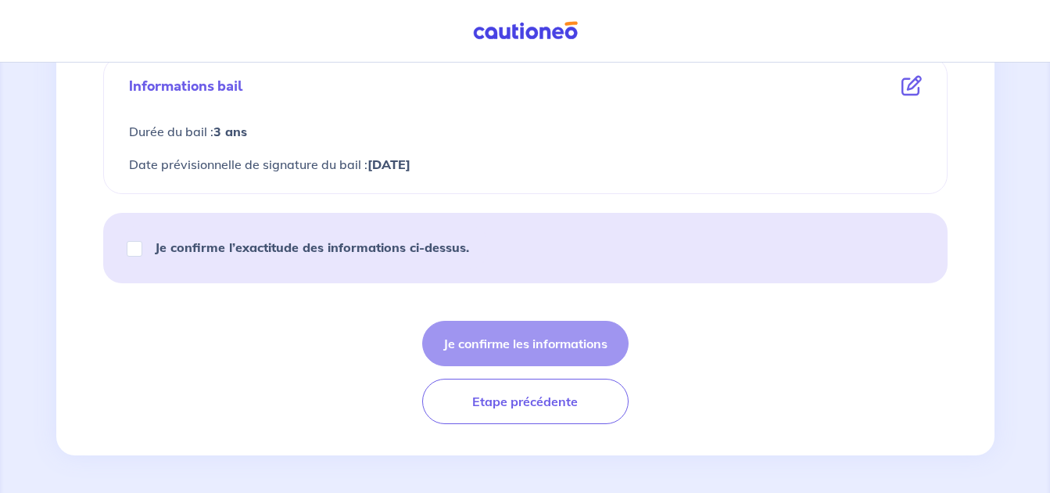
click at [504, 340] on div "Je confirme les informations Etape précédente" at bounding box center [525, 372] width 845 height 103
click at [537, 342] on div "Je confirme les informations Etape précédente" at bounding box center [525, 372] width 845 height 103
click at [138, 250] on input "Je confirme l’exactitude des informations ci-dessus." at bounding box center [135, 249] width 16 height 16
checkbox input "true"
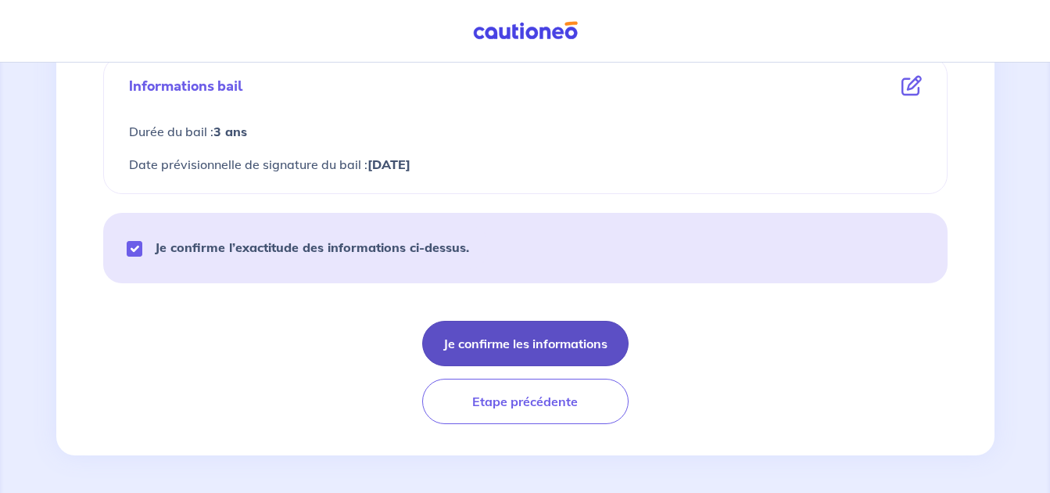
click at [543, 344] on button "Je confirme les informations" at bounding box center [525, 343] width 206 height 45
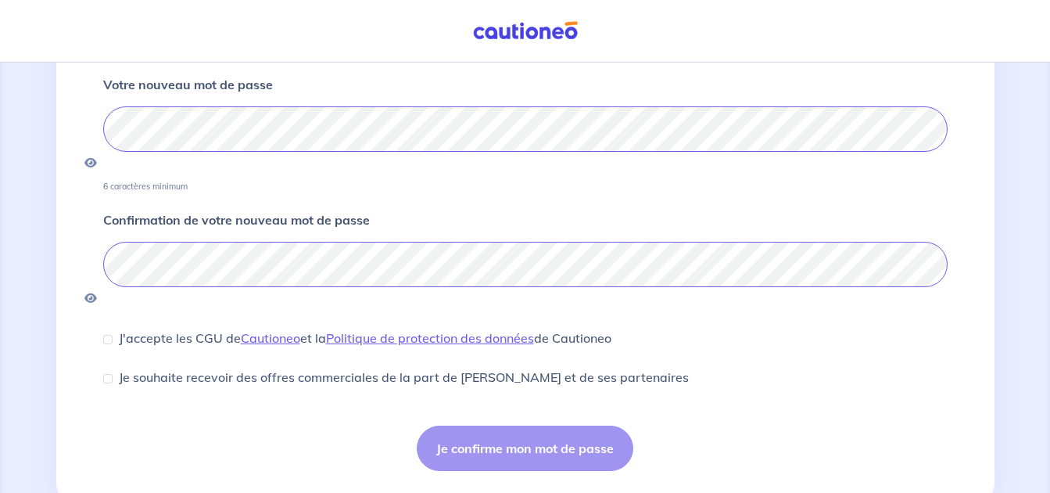
scroll to position [275, 0]
click at [524, 424] on div "Je confirme mon mot de passe" at bounding box center [525, 446] width 845 height 45
click at [497, 424] on div "Je confirme mon mot de passe" at bounding box center [525, 446] width 845 height 45
click at [109, 333] on input "J'accepte les CGU de Cautioneo et la Politique de protection des données de Cau…" at bounding box center [107, 337] width 9 height 9
checkbox input "true"
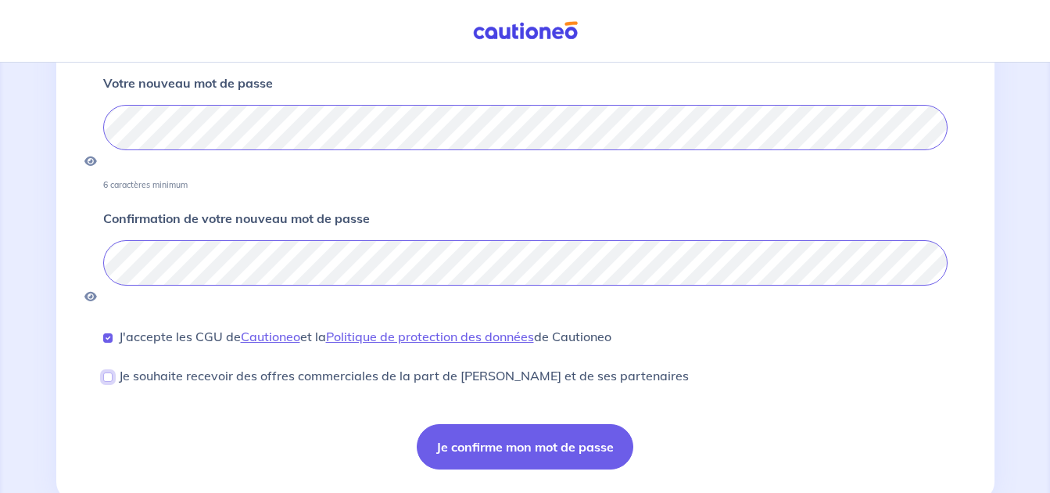
click at [106, 372] on input "Je souhaite recevoir des offres commerciales de la part de Cautioneo et de ses …" at bounding box center [107, 376] width 9 height 9
checkbox input "true"
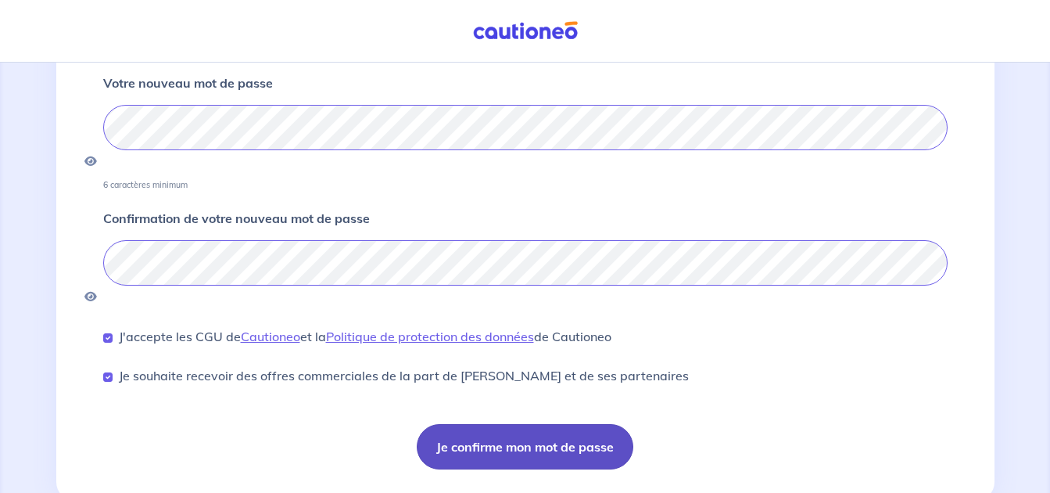
click at [480, 424] on button "Je confirme mon mot de passe" at bounding box center [525, 446] width 217 height 45
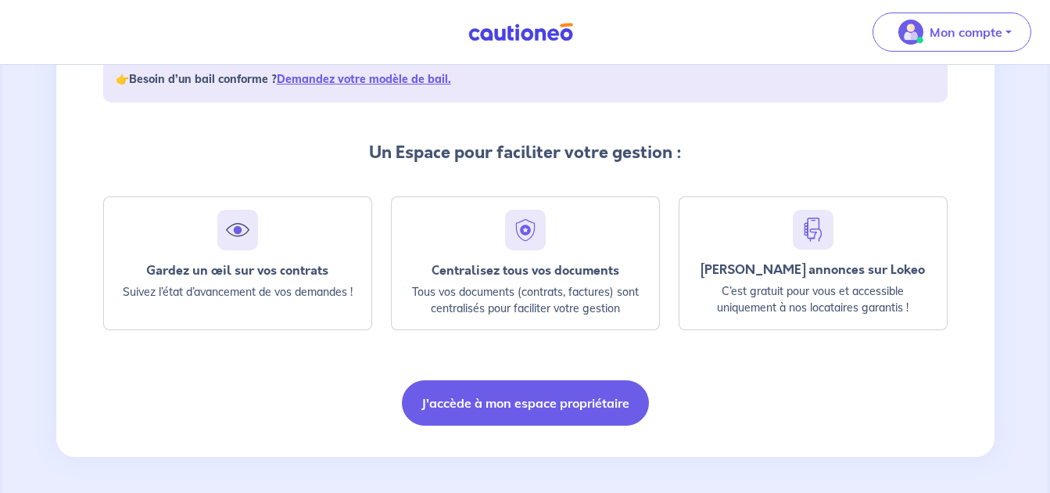
scroll to position [321, 0]
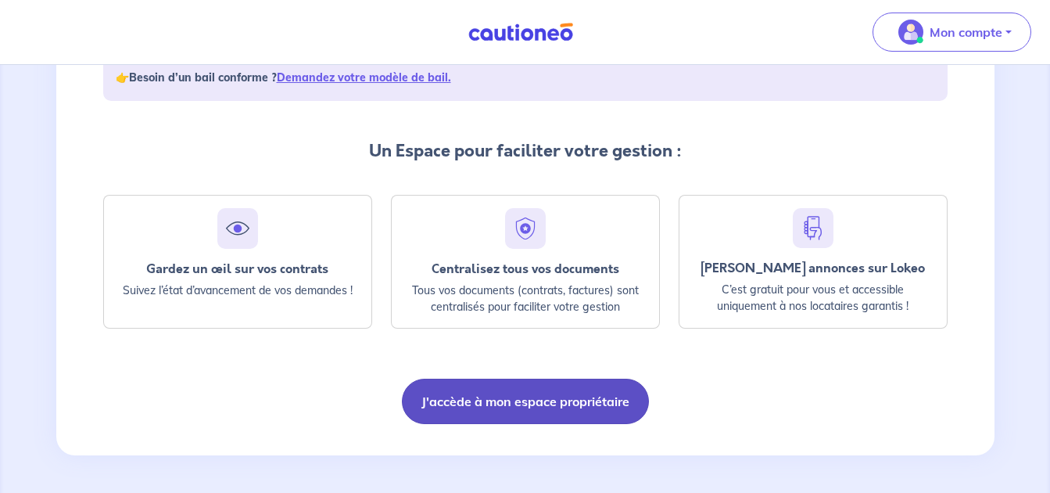
click at [540, 405] on button "J'accède à mon espace propriétaire" at bounding box center [525, 400] width 247 height 45
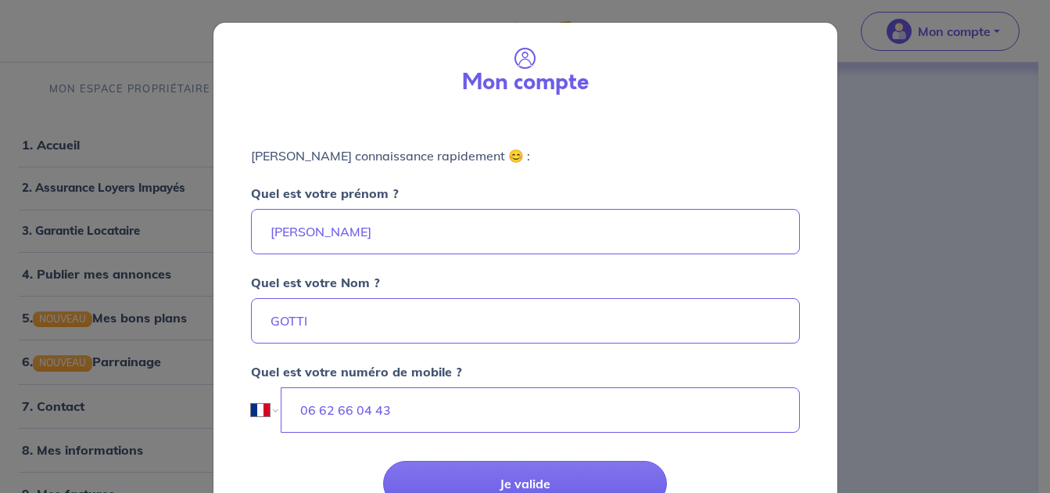
select select "FR"
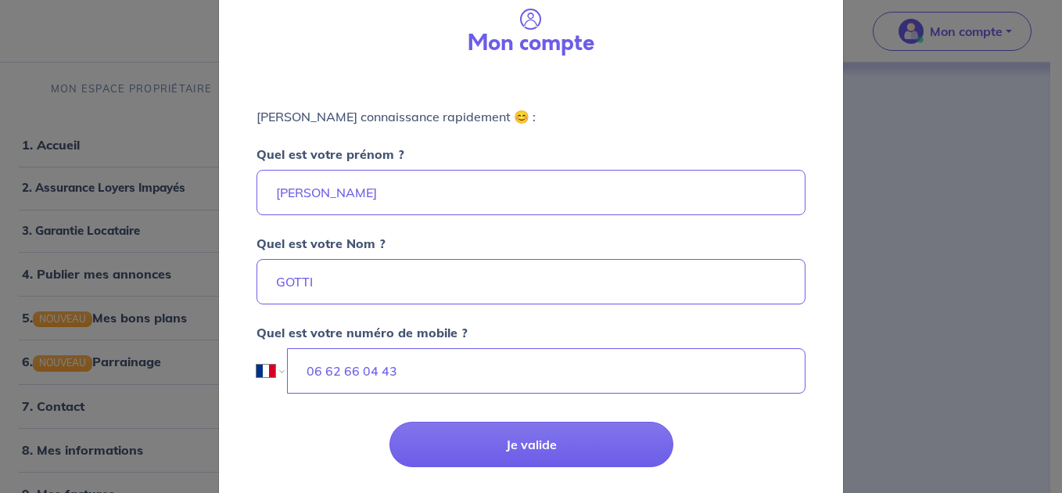
scroll to position [77, 0]
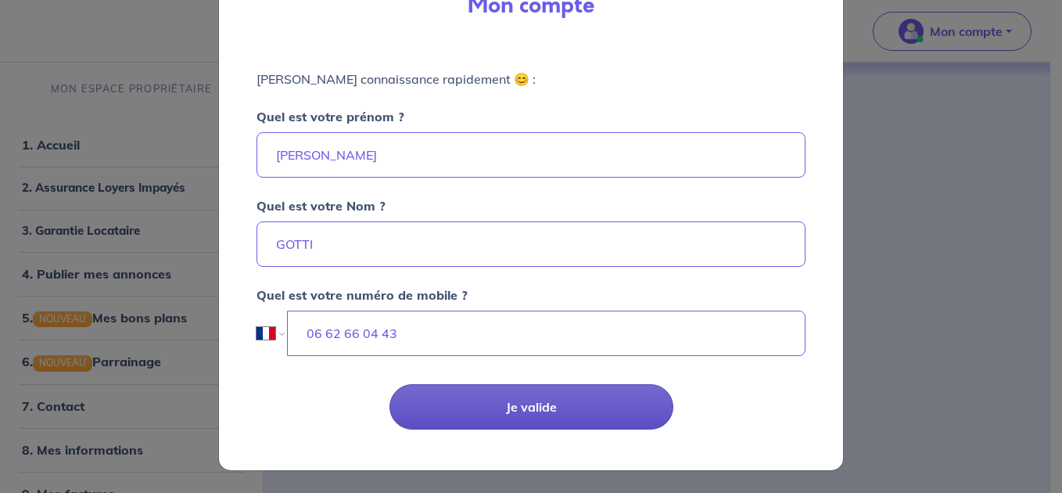
click at [528, 406] on button "Je valide" at bounding box center [531, 406] width 284 height 45
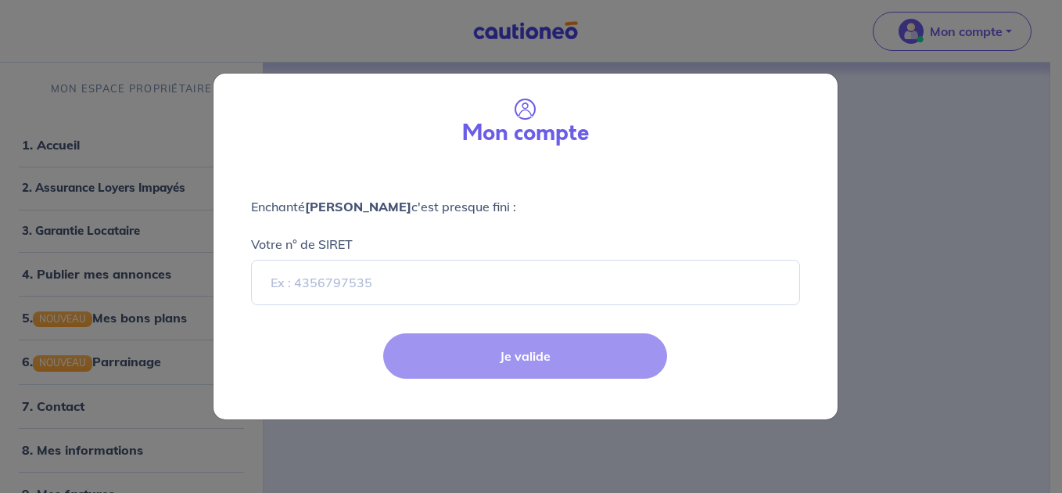
click at [507, 357] on div "Je valide" at bounding box center [525, 368] width 643 height 102
click at [532, 358] on div "Je valide" at bounding box center [525, 368] width 643 height 102
click at [346, 285] on input "Votre n° de SIRET" at bounding box center [525, 282] width 549 height 45
click at [518, 353] on div "Je valide" at bounding box center [525, 368] width 643 height 102
click at [364, 274] on input "Votre n° de SIRET" at bounding box center [525, 282] width 549 height 45
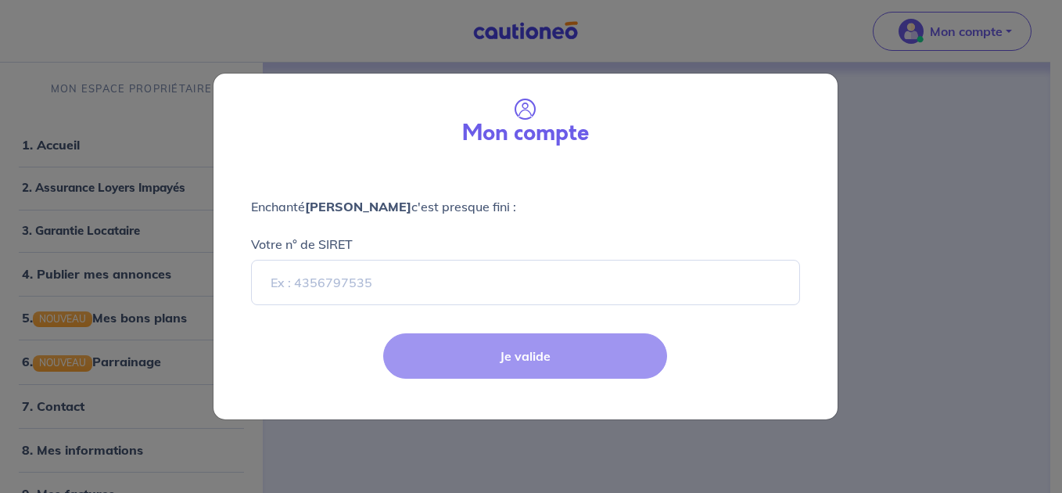
click at [518, 353] on div "Je valide" at bounding box center [525, 368] width 643 height 102
click at [493, 355] on div "Je valide" at bounding box center [525, 368] width 643 height 102
click at [344, 280] on input "Votre n° de SIRET" at bounding box center [525, 282] width 549 height 45
click at [497, 363] on div "Je valide" at bounding box center [525, 368] width 643 height 102
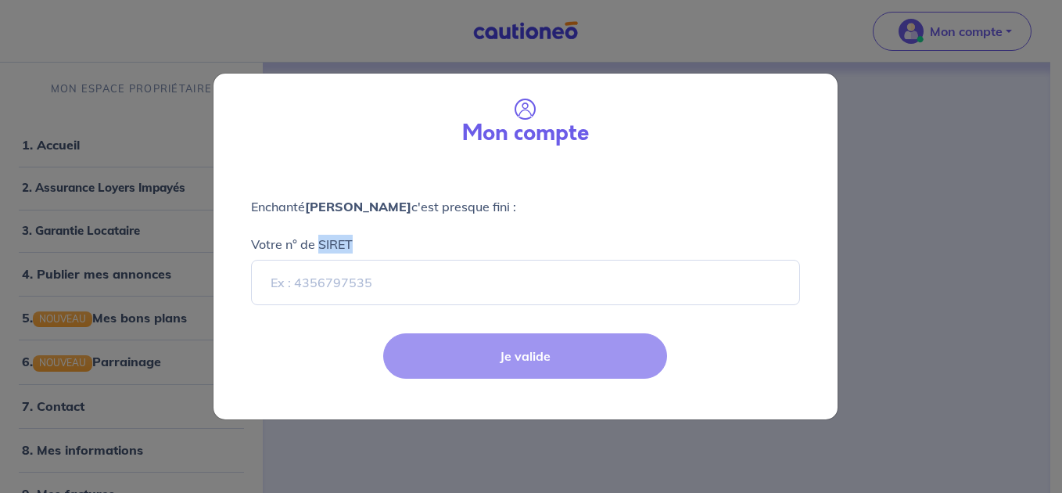
click at [497, 363] on div "Je valide" at bounding box center [525, 368] width 643 height 102
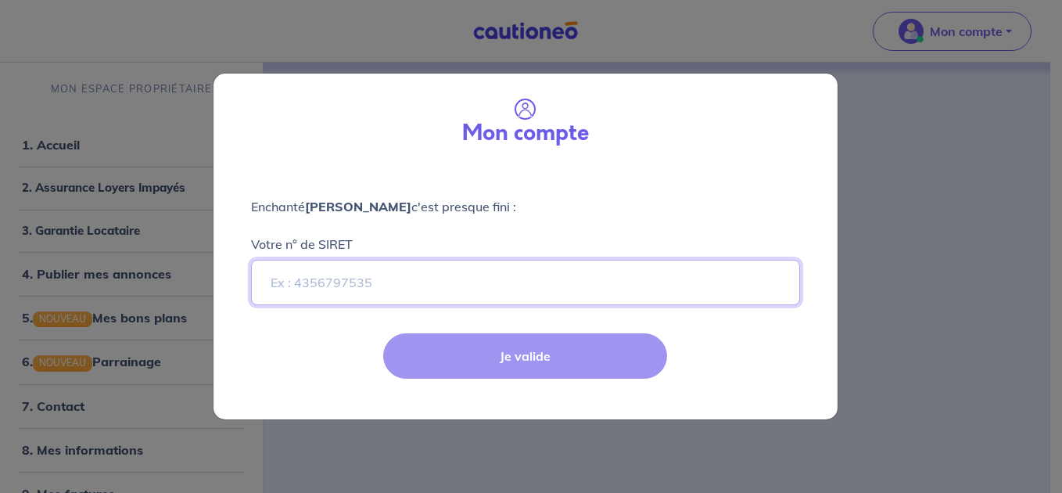
click at [327, 281] on input "Votre n° de SIRET" at bounding box center [525, 282] width 549 height 45
click at [743, 184] on div "Enchanté [PERSON_NAME] c'est presque fini : Votre n° de SIRET" at bounding box center [525, 242] width 624 height 152
click at [329, 285] on input "Votre n° de SIRET" at bounding box center [525, 282] width 549 height 45
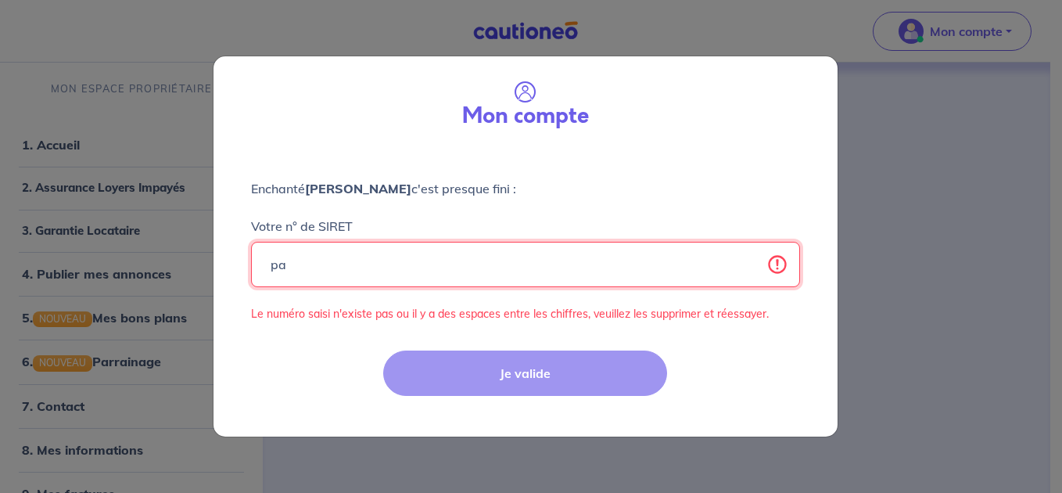
type input "p"
click at [356, 266] on input "5085645640" at bounding box center [525, 264] width 549 height 45
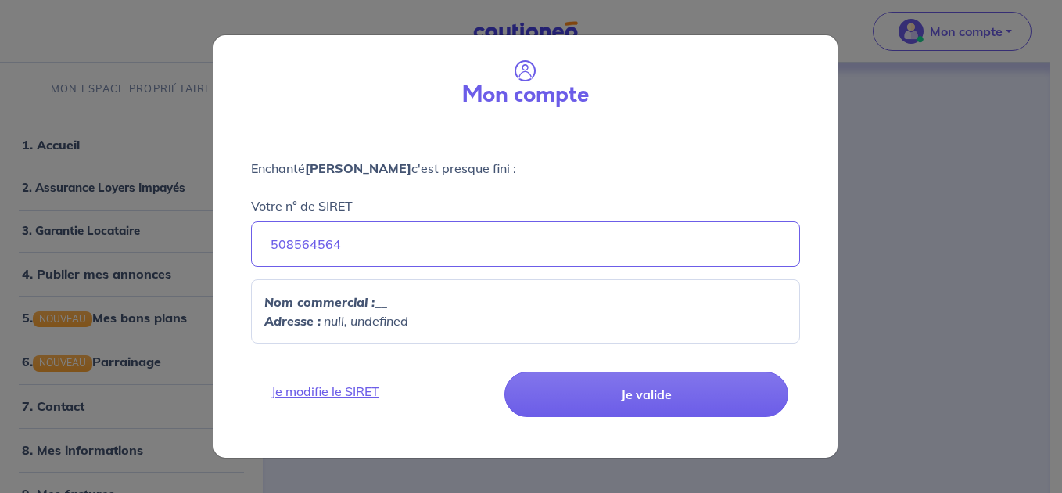
click at [383, 325] on em "null, undefined" at bounding box center [366, 321] width 84 height 16
click at [395, 293] on p "Nom commercial : __" at bounding box center [525, 301] width 522 height 19
click at [385, 305] on p "Nom commercial : __" at bounding box center [525, 301] width 522 height 19
click at [378, 300] on p "Nom commercial : __" at bounding box center [525, 301] width 522 height 19
click at [388, 302] on p "Nom commercial : __" at bounding box center [525, 301] width 522 height 19
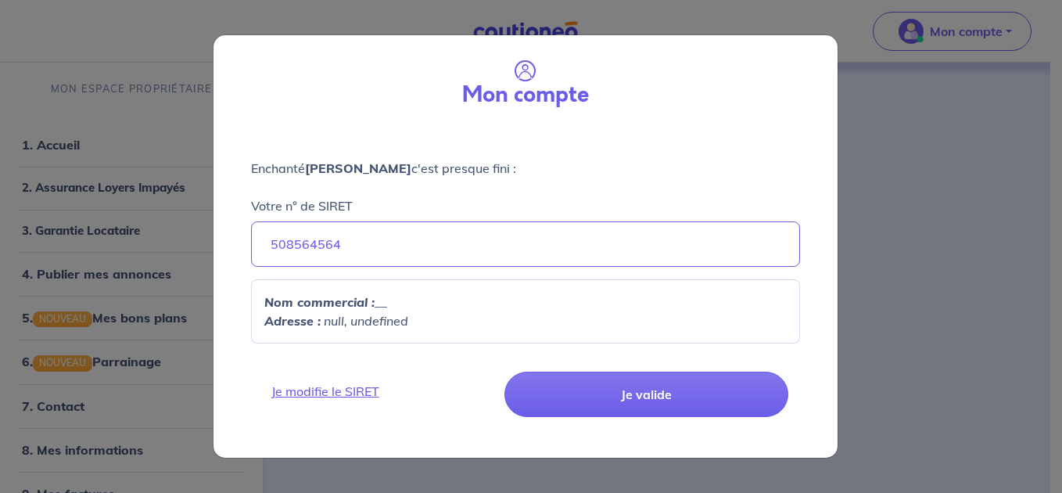
click at [388, 302] on p "Nom commercial : __" at bounding box center [525, 301] width 522 height 19
click at [383, 307] on p "Nom commercial : __" at bounding box center [525, 301] width 522 height 19
drag, startPoint x: 383, startPoint y: 307, endPoint x: 375, endPoint y: 315, distance: 11.6
click at [375, 315] on em "null, undefined" at bounding box center [366, 321] width 84 height 16
click at [372, 326] on em "null, undefined" at bounding box center [366, 321] width 84 height 16
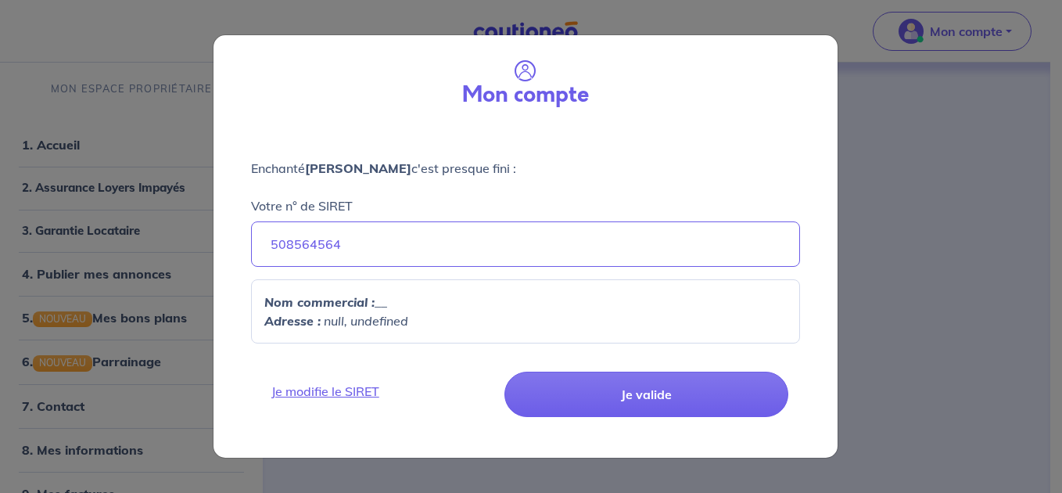
click at [357, 320] on em "null, undefined" at bounding box center [366, 321] width 84 height 16
click at [355, 320] on em "null, undefined" at bounding box center [366, 321] width 84 height 16
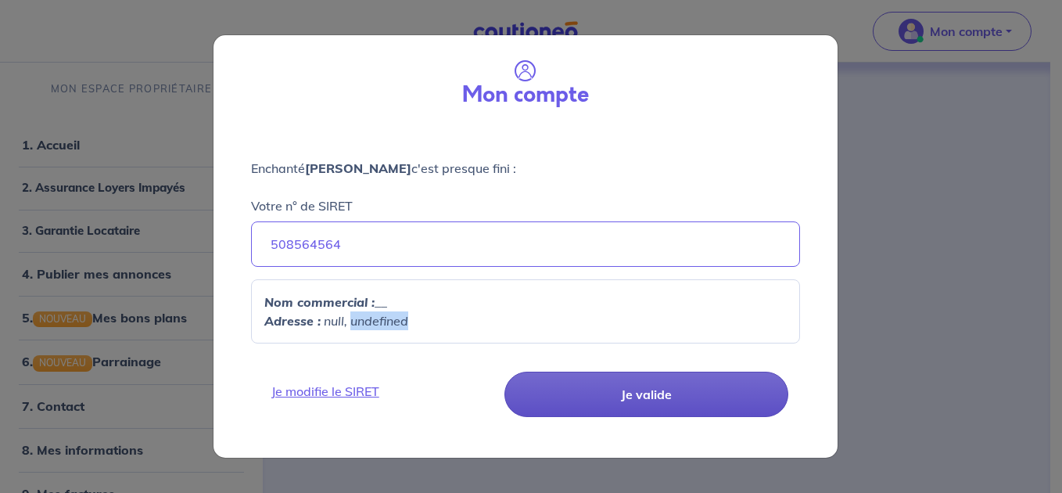
click at [617, 392] on button "Je valide" at bounding box center [646, 393] width 284 height 45
click at [643, 393] on button "Je valide" at bounding box center [646, 393] width 284 height 45
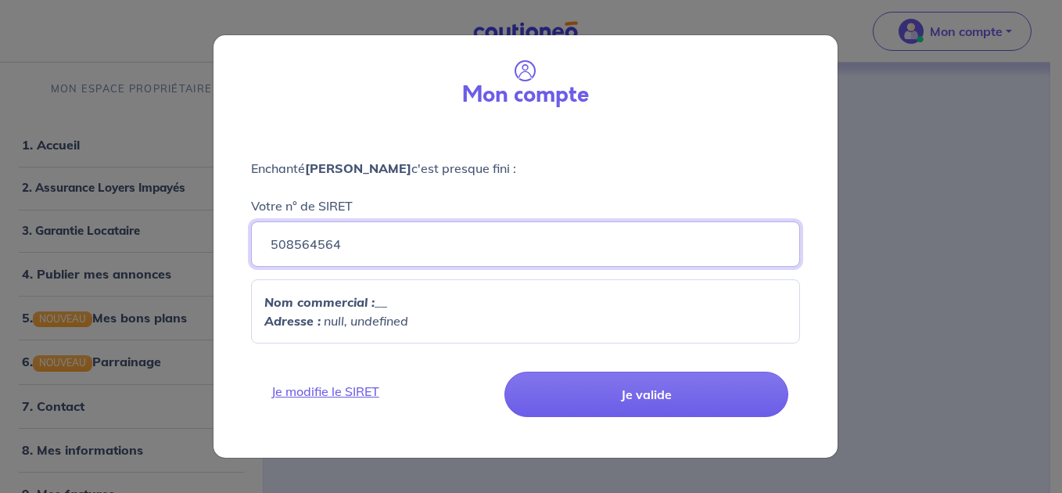
click at [290, 245] on input "508564564" at bounding box center [525, 243] width 549 height 45
click at [314, 245] on input "508564564" at bounding box center [525, 243] width 549 height 45
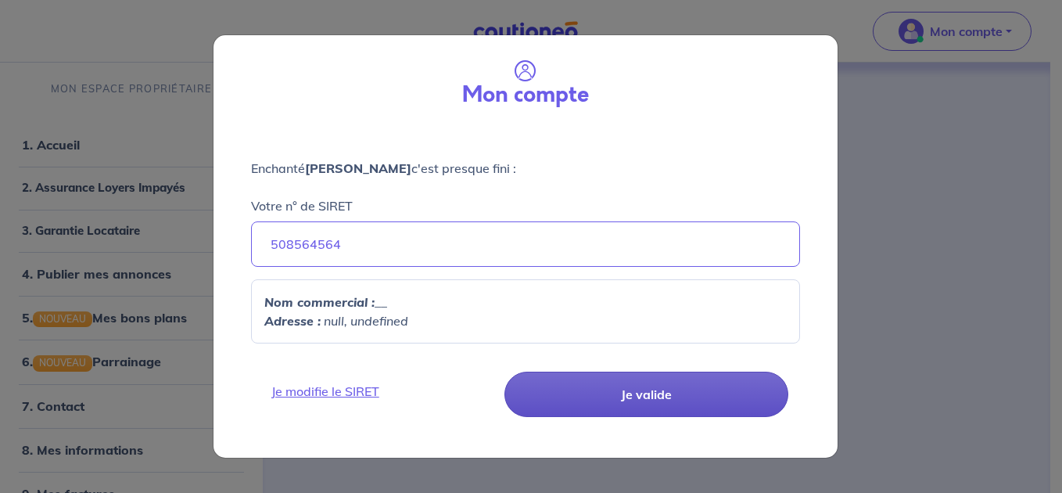
click at [658, 397] on button "Je valide" at bounding box center [646, 393] width 284 height 45
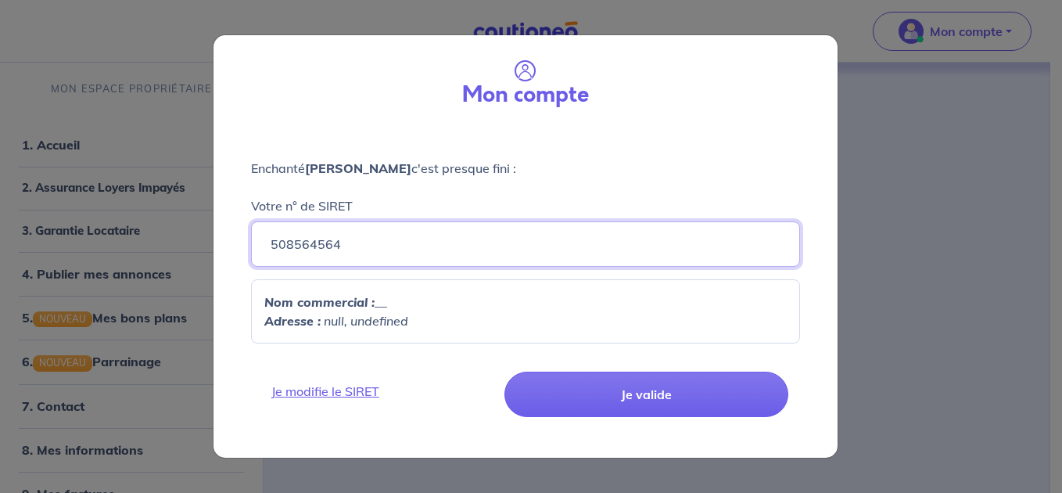
click at [386, 244] on input "508564564" at bounding box center [525, 243] width 549 height 45
click at [366, 311] on p "Adresse : null, undefined" at bounding box center [525, 320] width 522 height 19
click at [395, 313] on em "null, undefined" at bounding box center [366, 321] width 84 height 16
click at [381, 251] on input "508564564" at bounding box center [525, 243] width 549 height 45
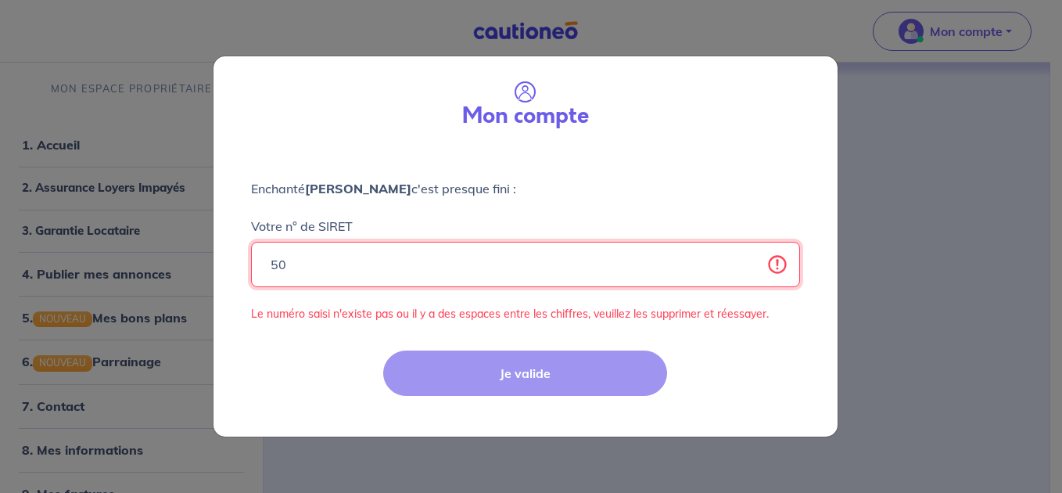
type input "5"
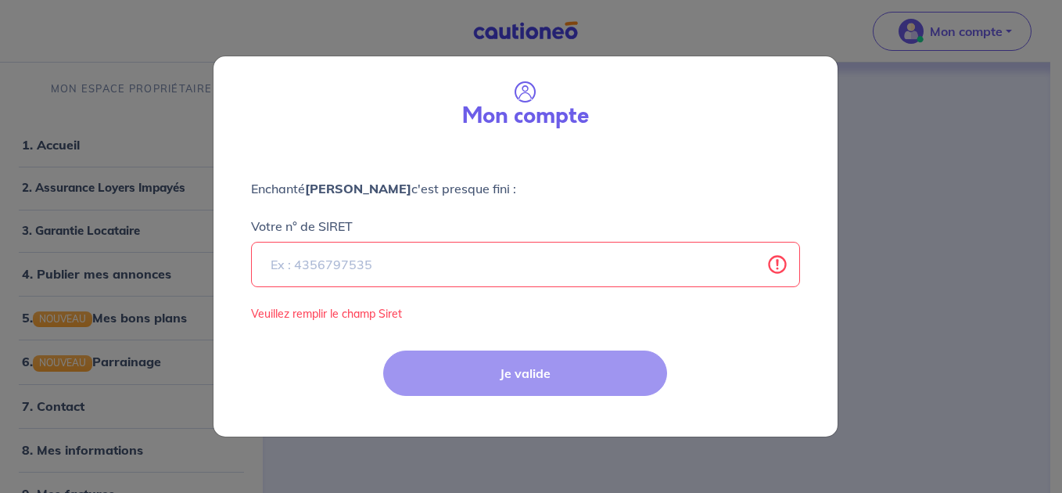
click at [549, 380] on div "Je valide" at bounding box center [525, 386] width 643 height 102
click at [548, 378] on div "Je valide" at bounding box center [525, 386] width 643 height 102
click at [545, 369] on div "Je valide" at bounding box center [525, 386] width 643 height 102
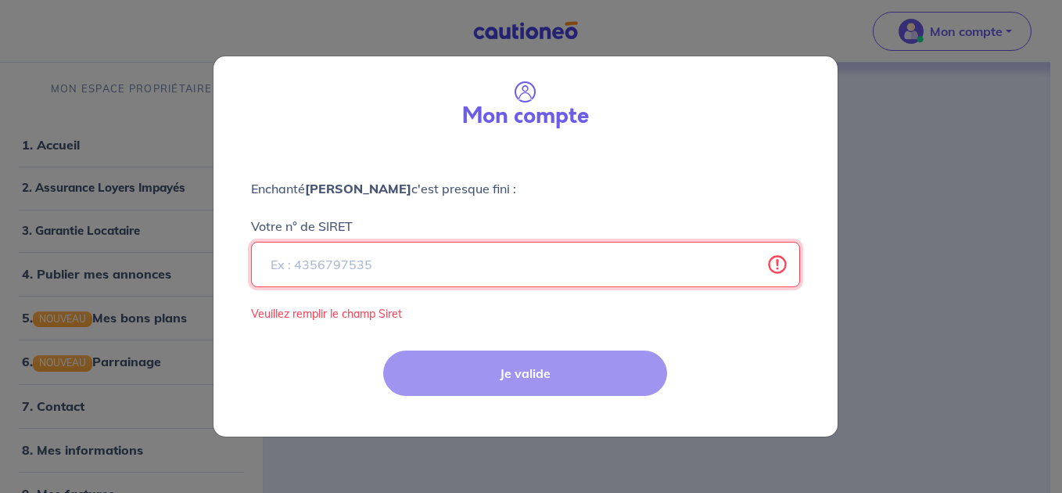
click at [277, 256] on input "Votre n° de SIRET" at bounding box center [525, 264] width 549 height 45
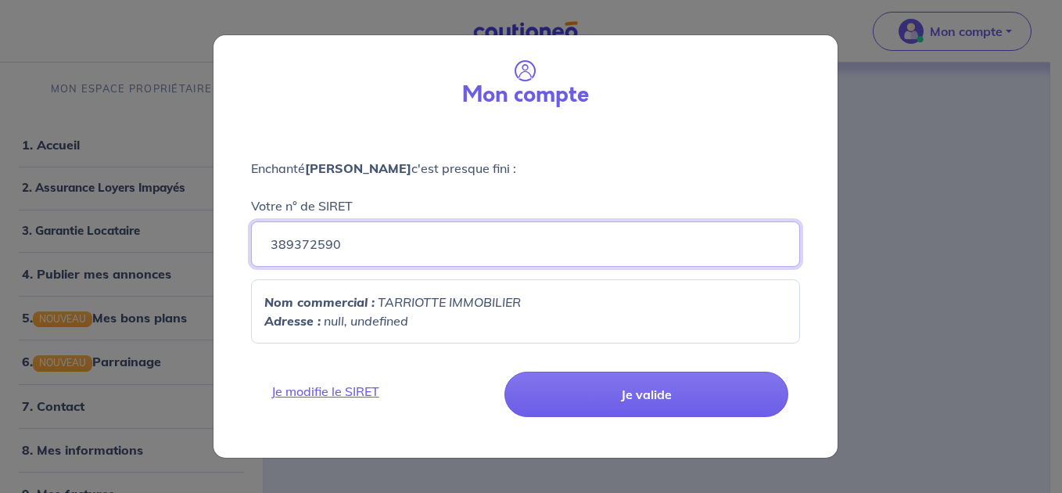
click at [360, 249] on input "389372590" at bounding box center [525, 243] width 549 height 45
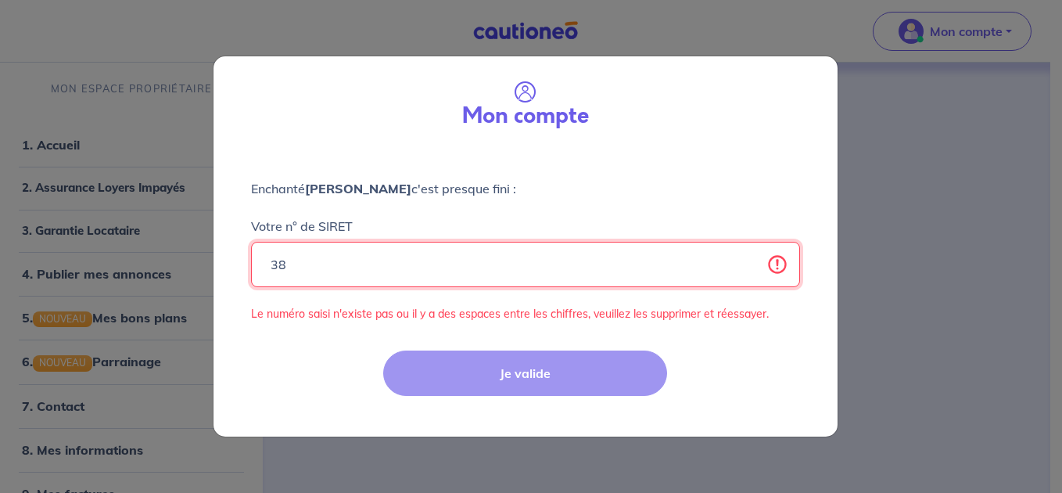
type input "3"
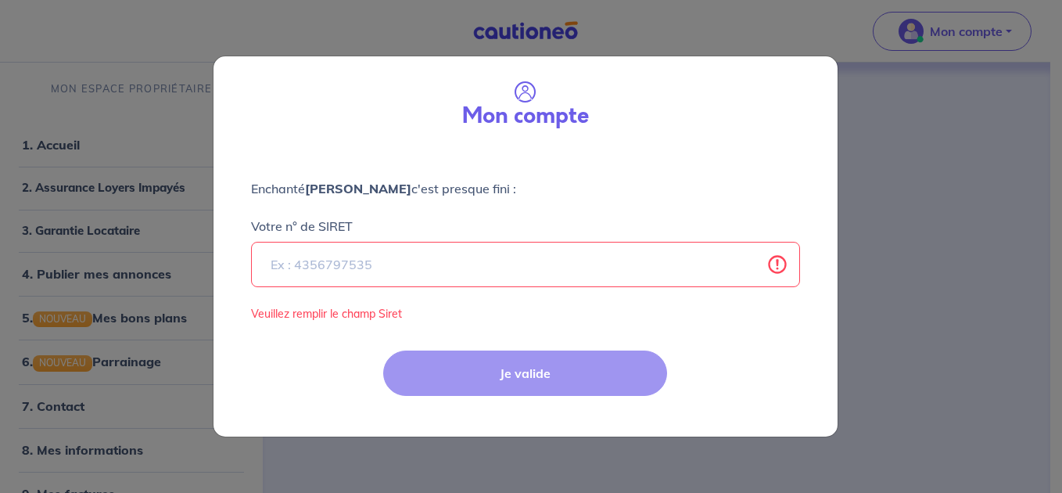
click at [556, 381] on div "Je valide" at bounding box center [525, 386] width 643 height 102
click at [450, 200] on div "Votre n° de SIRET Veuillez remplir le champ Siret" at bounding box center [525, 260] width 549 height 124
click at [590, 368] on div "Je valide" at bounding box center [525, 386] width 643 height 102
click at [628, 368] on div "Je valide" at bounding box center [525, 386] width 643 height 102
click at [73, 195] on div "Mon compte Enchanté [PERSON_NAME] c'est presque fini : Votre n° de [PERSON_NAME…" at bounding box center [531, 246] width 1062 height 493
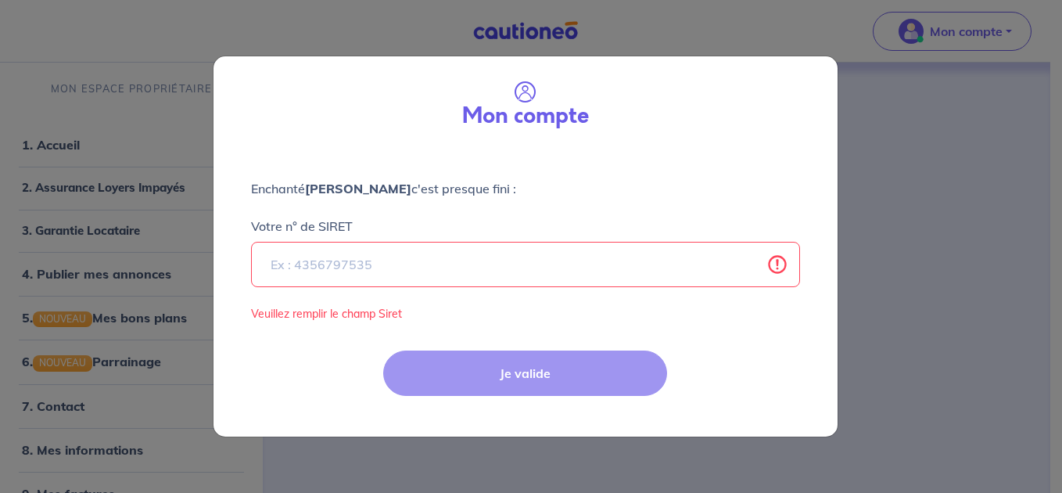
click at [90, 194] on div "Mon compte Enchanté [PERSON_NAME] c'est presque fini : Votre n° de [PERSON_NAME…" at bounding box center [531, 246] width 1062 height 493
click at [616, 375] on div "Je valide" at bounding box center [525, 386] width 643 height 102
select select "FR"
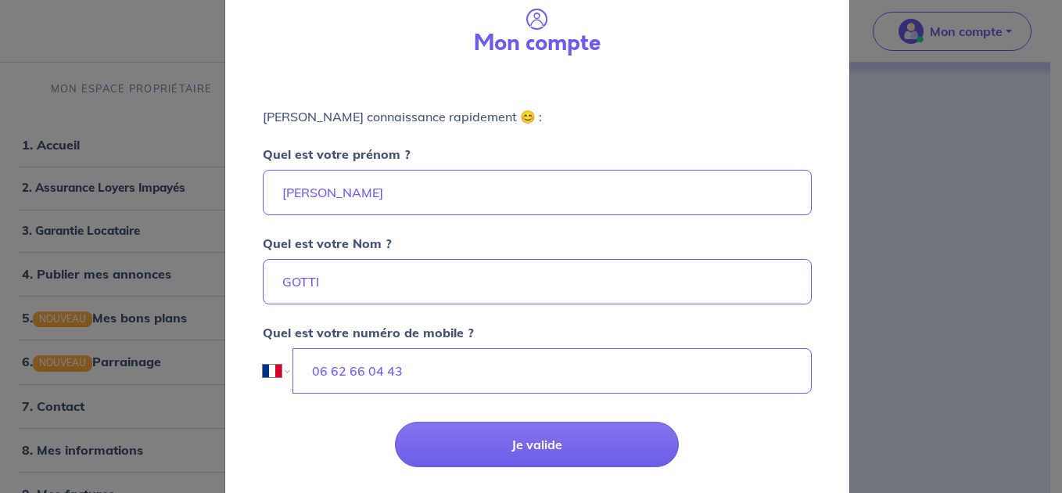
scroll to position [77, 0]
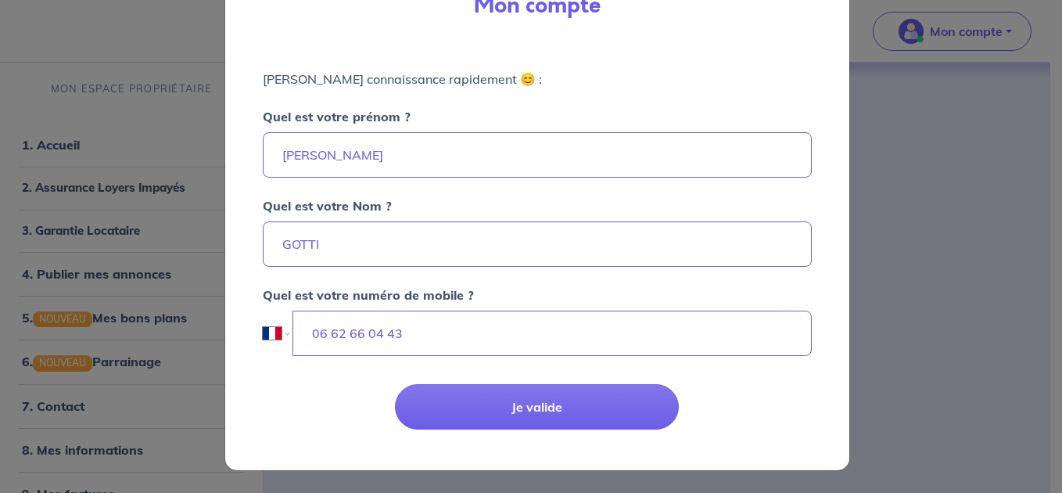
click at [149, 396] on div "Mon compte [PERSON_NAME] connaissance rapidement 😊 : Quel est votre prénom ? [P…" at bounding box center [531, 246] width 1062 height 493
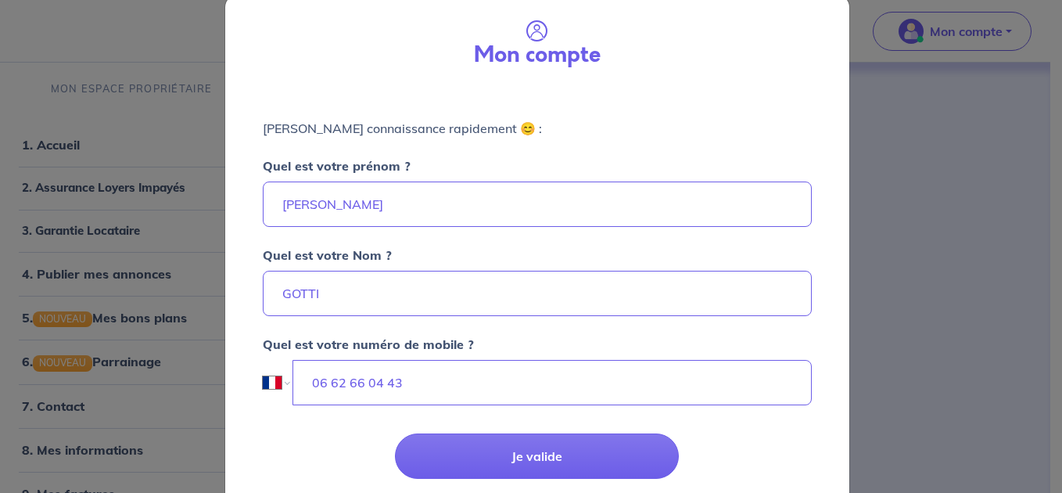
scroll to position [0, 0]
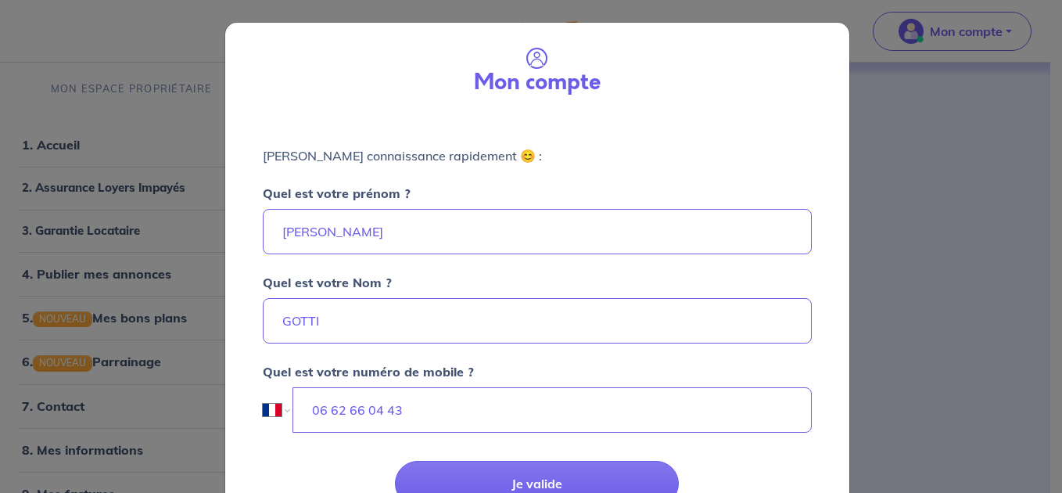
click at [823, 62] on div "Mon compte" at bounding box center [537, 68] width 599 height 67
